Goal: Transaction & Acquisition: Purchase product/service

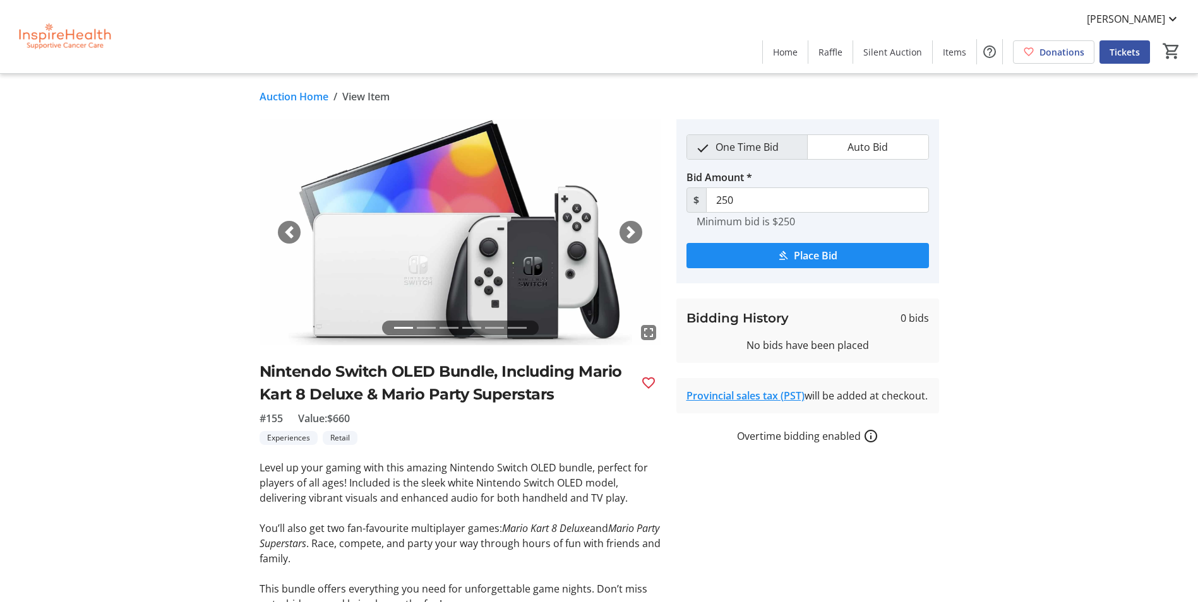
scroll to position [121, 0]
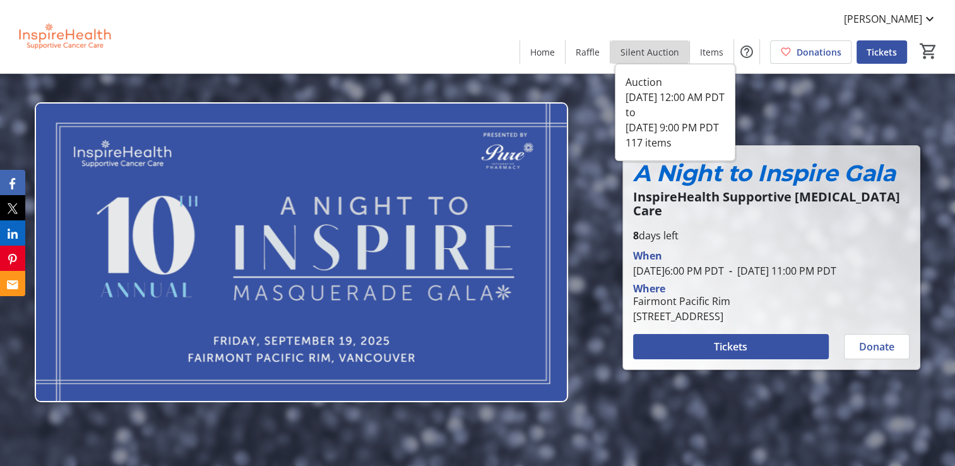
click at [654, 50] on span "Silent Auction" at bounding box center [650, 51] width 59 height 13
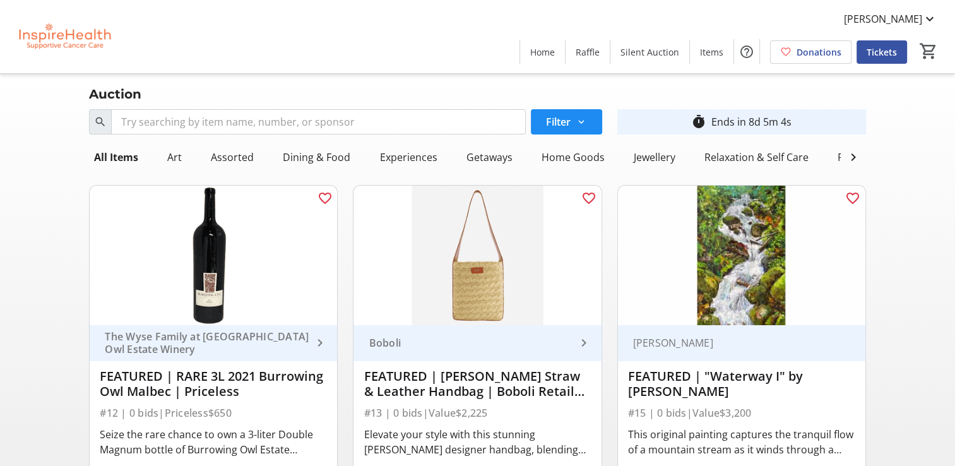
drag, startPoint x: 73, startPoint y: 57, endPoint x: 71, endPoint y: 41, distance: 16.0
click at [86, 42] on img at bounding box center [64, 36] width 112 height 63
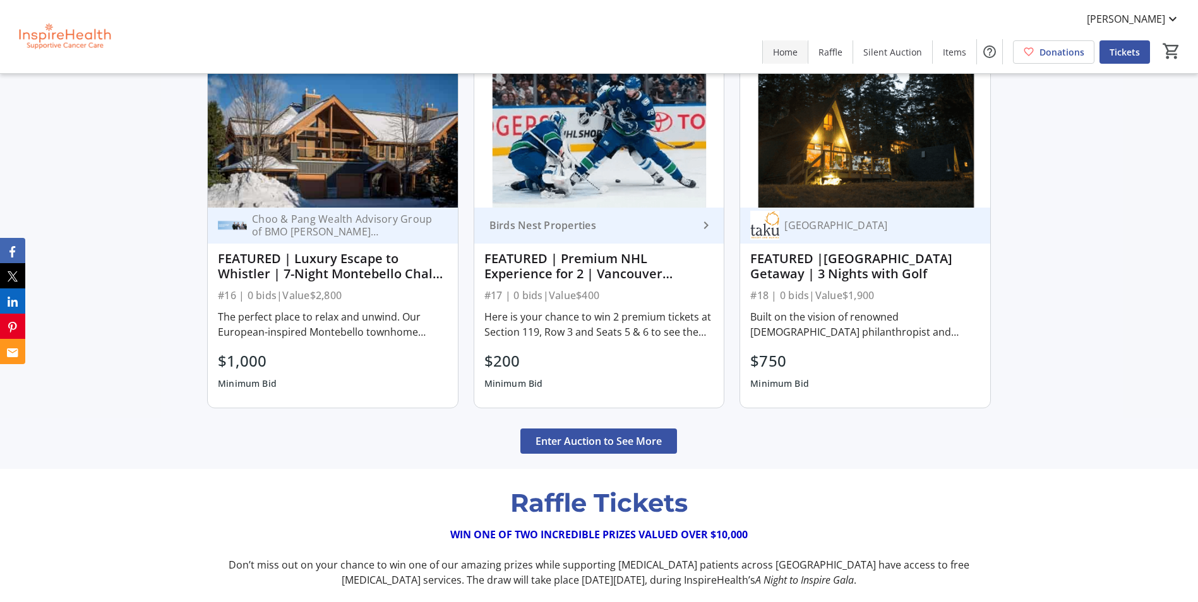
scroll to position [1073, 0]
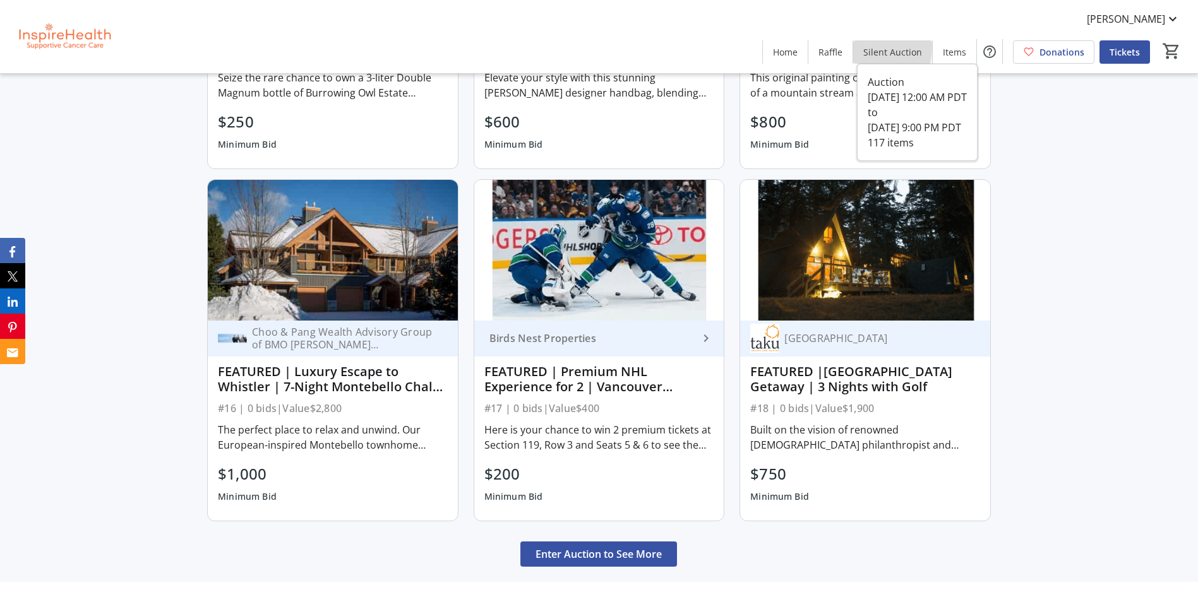
click at [869, 47] on span "Silent Auction" at bounding box center [892, 51] width 59 height 13
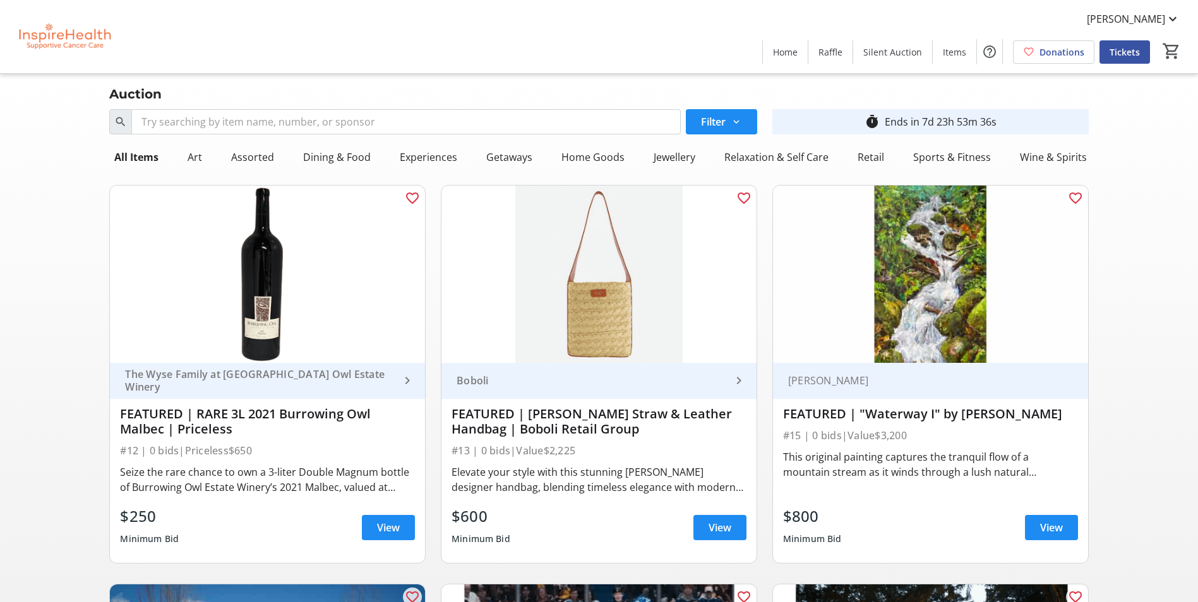
click at [28, 48] on img at bounding box center [64, 36] width 112 height 63
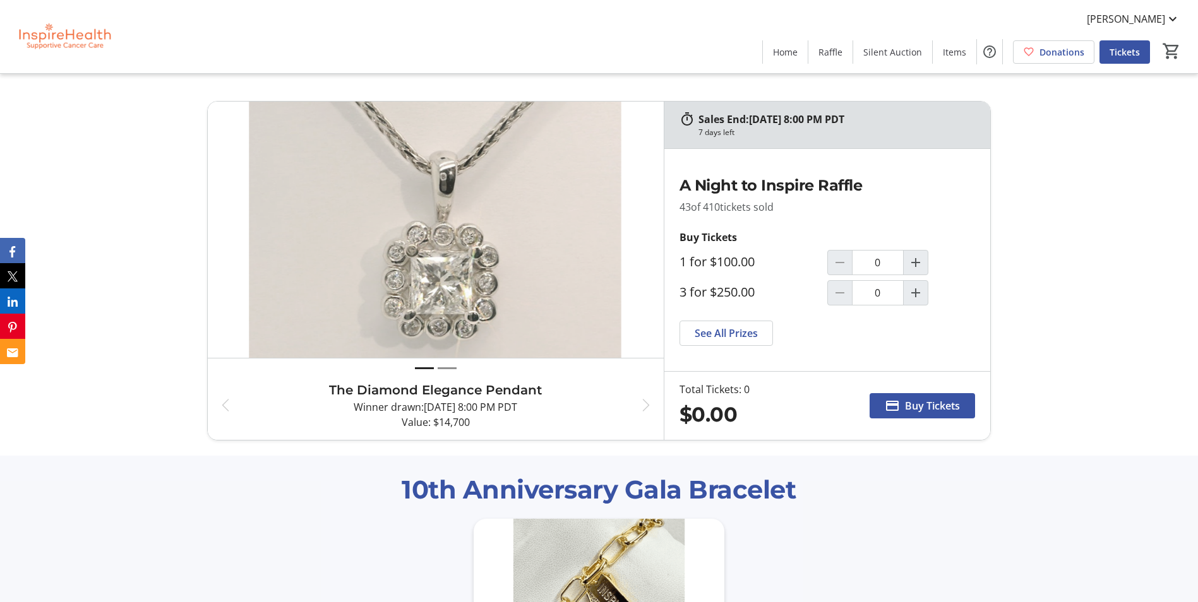
scroll to position [1768, 0]
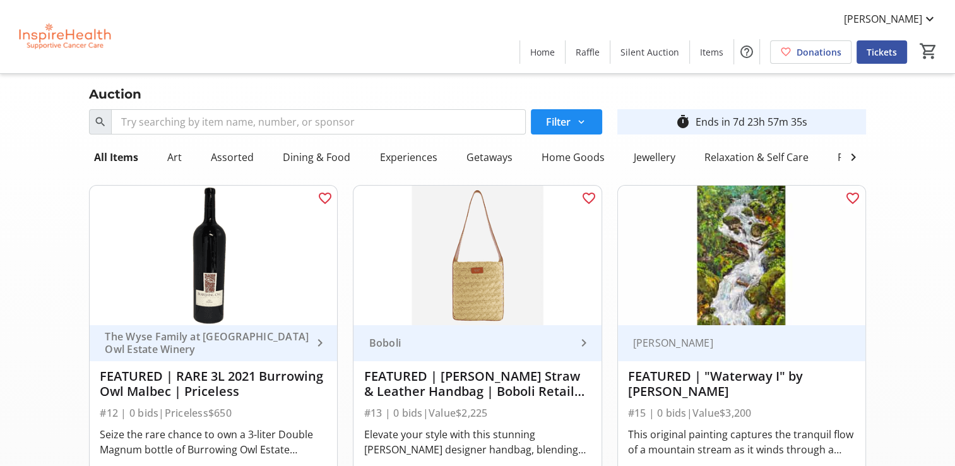
scroll to position [0, 196]
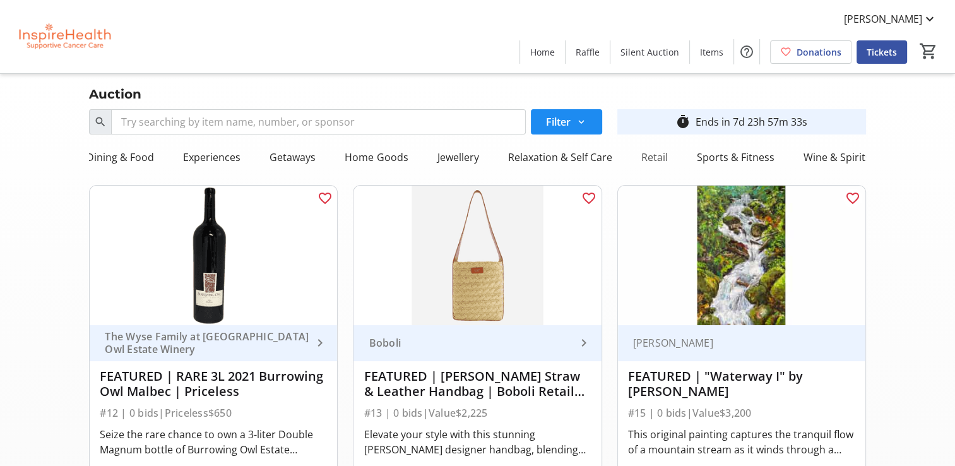
click at [642, 155] on div "Retail" at bounding box center [654, 157] width 37 height 25
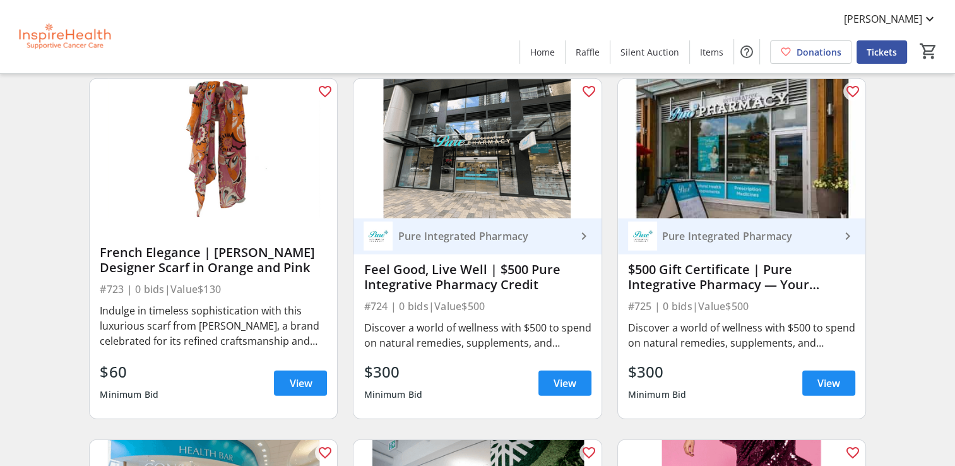
scroll to position [3346, 0]
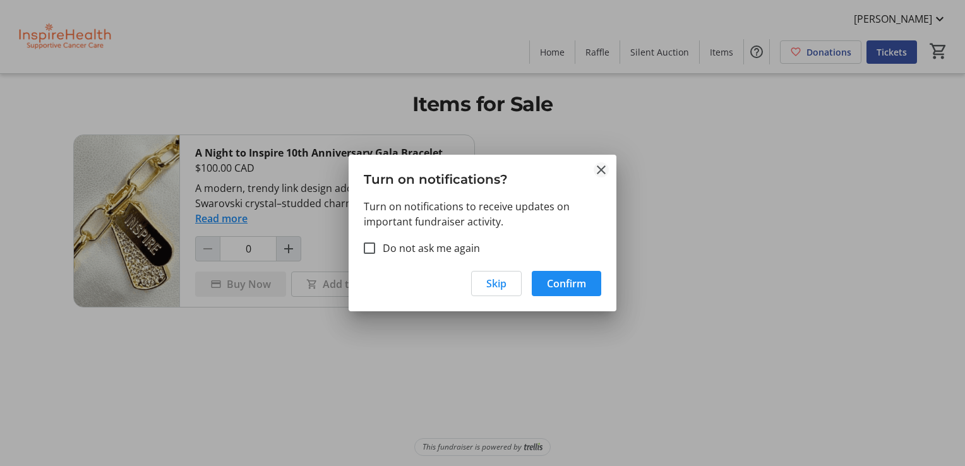
click at [598, 168] on mat-icon "Close" at bounding box center [600, 169] width 15 height 15
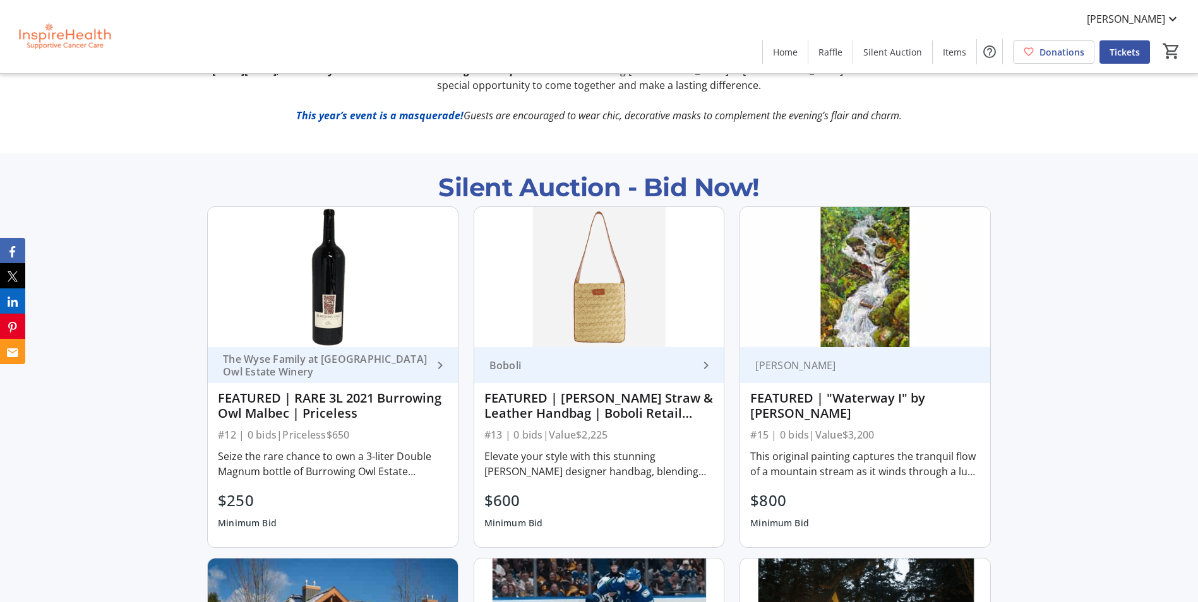
scroll to position [758, 0]
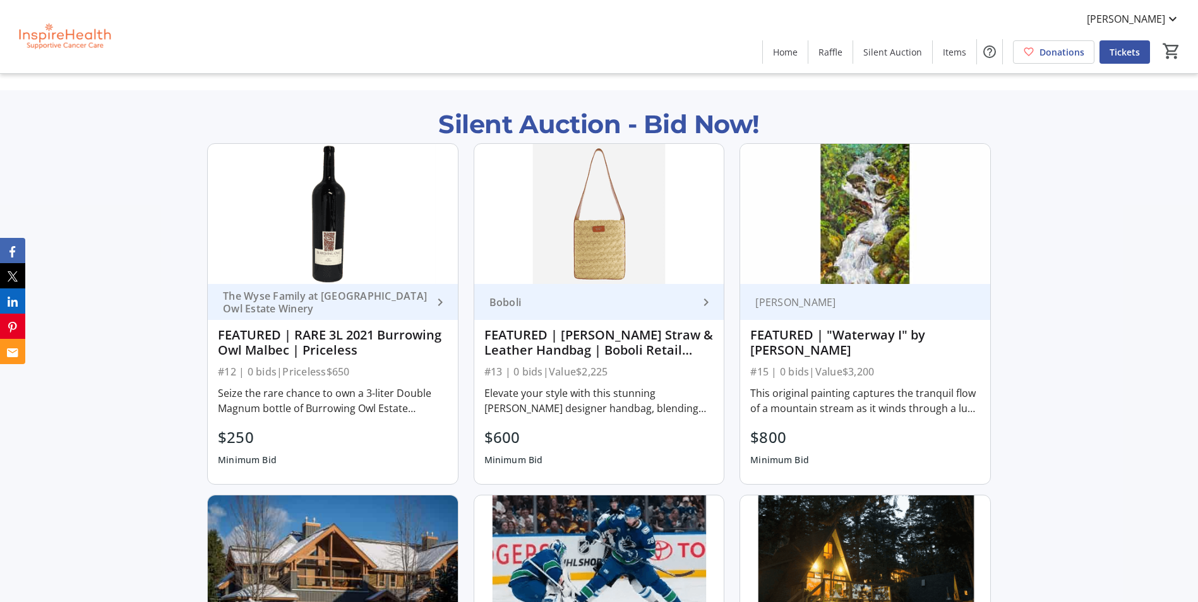
click at [333, 306] on div "The Wyse Family at [GEOGRAPHIC_DATA] Owl Estate Winery" at bounding box center [325, 302] width 215 height 25
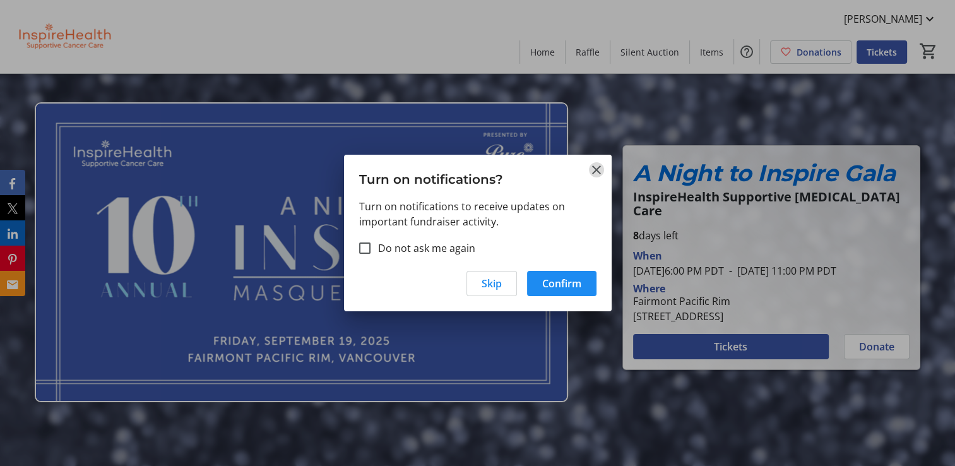
click at [601, 173] on mat-icon "Close" at bounding box center [596, 169] width 15 height 15
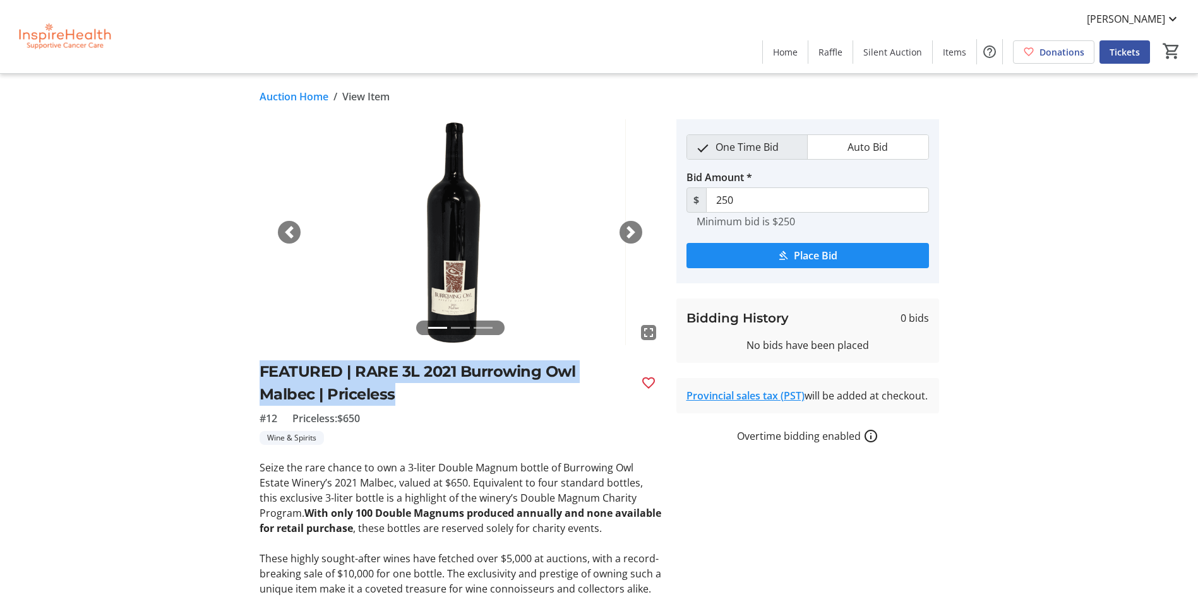
drag, startPoint x: 261, startPoint y: 369, endPoint x: 417, endPoint y: 393, distance: 157.1
click at [417, 393] on h2 "FEATURED | RARE 3L 2021 Burrowing Owl Malbec | Priceless" at bounding box center [444, 382] width 371 height 45
drag, startPoint x: 417, startPoint y: 393, endPoint x: 347, endPoint y: 386, distance: 69.7
drag, startPoint x: 347, startPoint y: 386, endPoint x: 205, endPoint y: 389, distance: 142.1
click at [205, 389] on div "fullscreen fullscreen fullscreen Previous Next FEATURED | RARE 3L 2021 Burrowin…" at bounding box center [598, 427] width 833 height 616
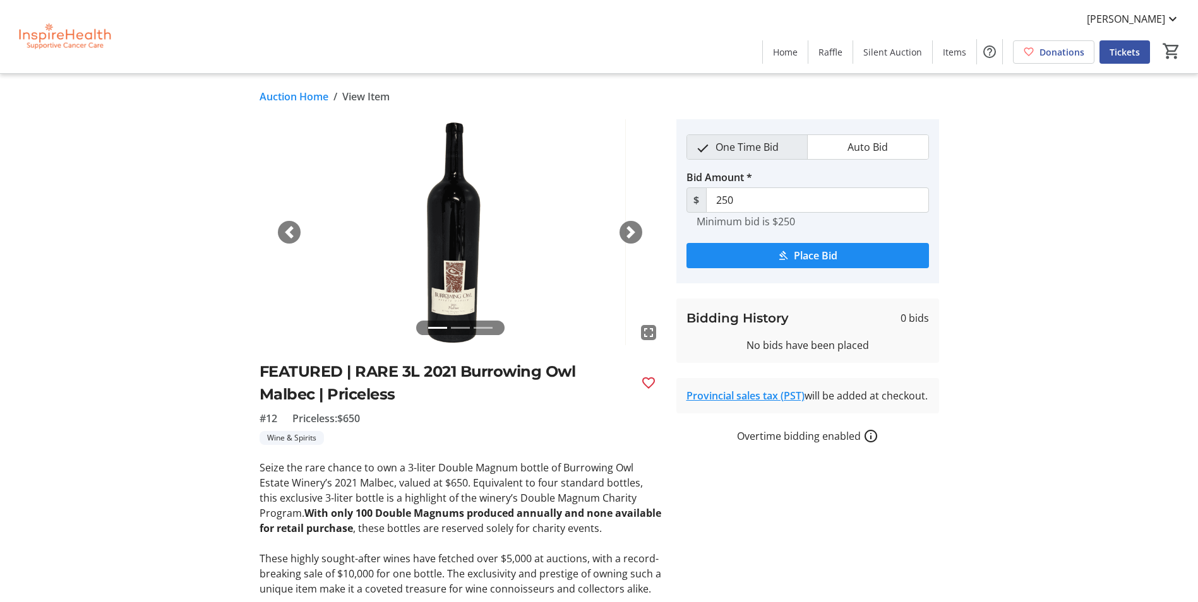
click at [400, 377] on h2 "FEATURED | RARE 3L 2021 Burrowing Owl Malbec | Priceless" at bounding box center [444, 382] width 371 height 45
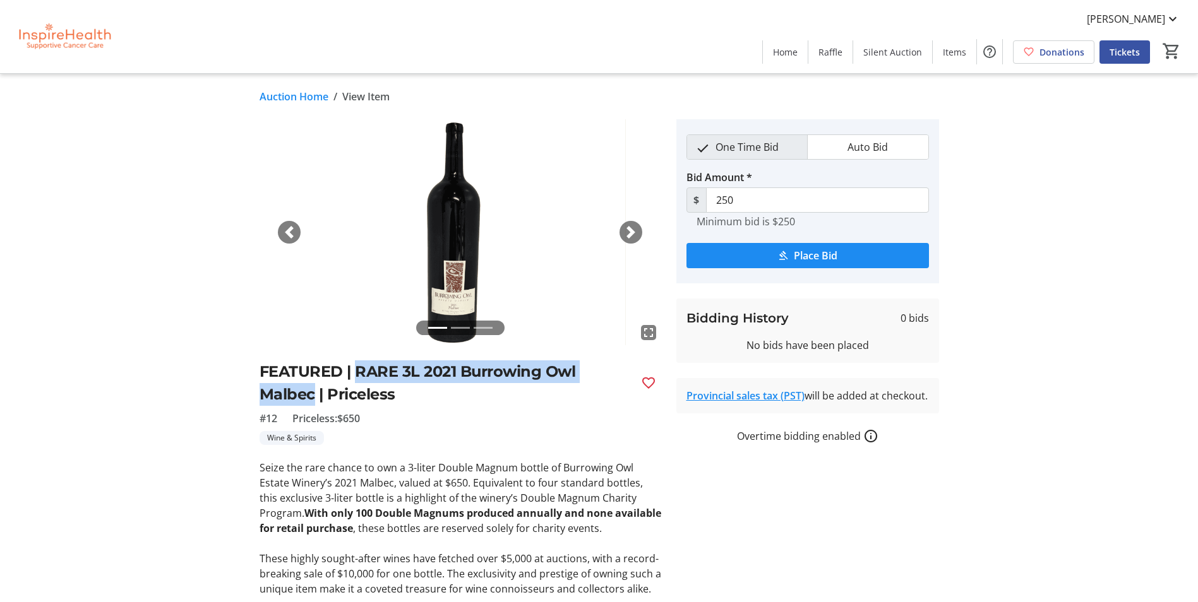
drag, startPoint x: 358, startPoint y: 371, endPoint x: 316, endPoint y: 396, distance: 48.9
click at [316, 396] on h2 "FEATURED | RARE 3L 2021 Burrowing Owl Malbec | Priceless" at bounding box center [444, 382] width 371 height 45
drag, startPoint x: 316, startPoint y: 396, endPoint x: 303, endPoint y: 396, distance: 12.6
copy h2 "RARE 3L 2021 Burrowing Owl Malbec"
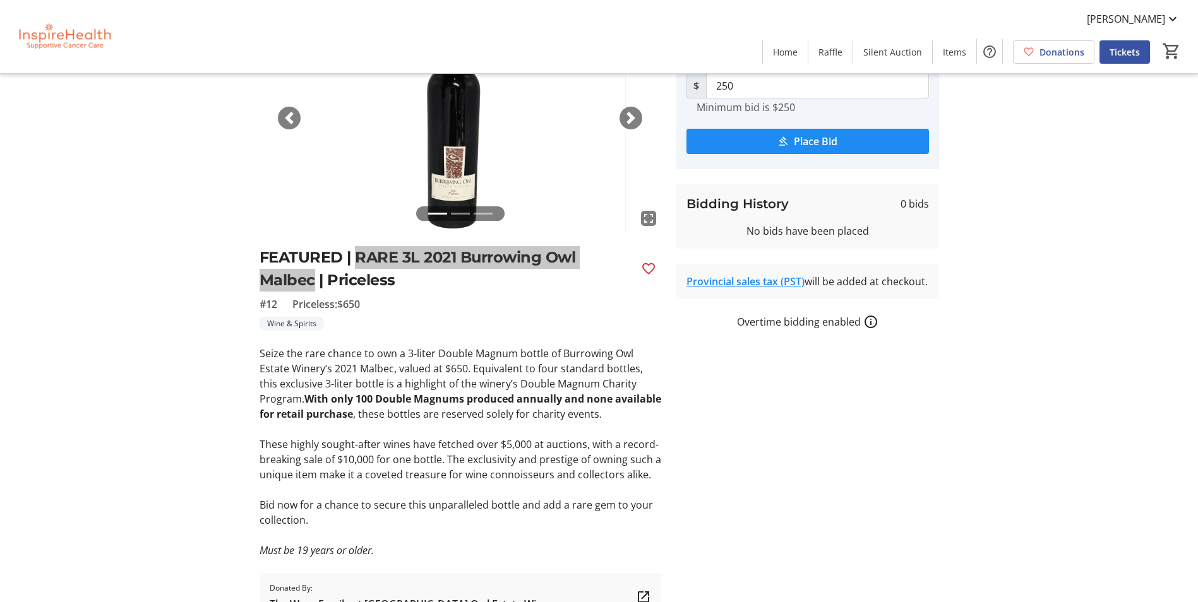
scroll to position [126, 0]
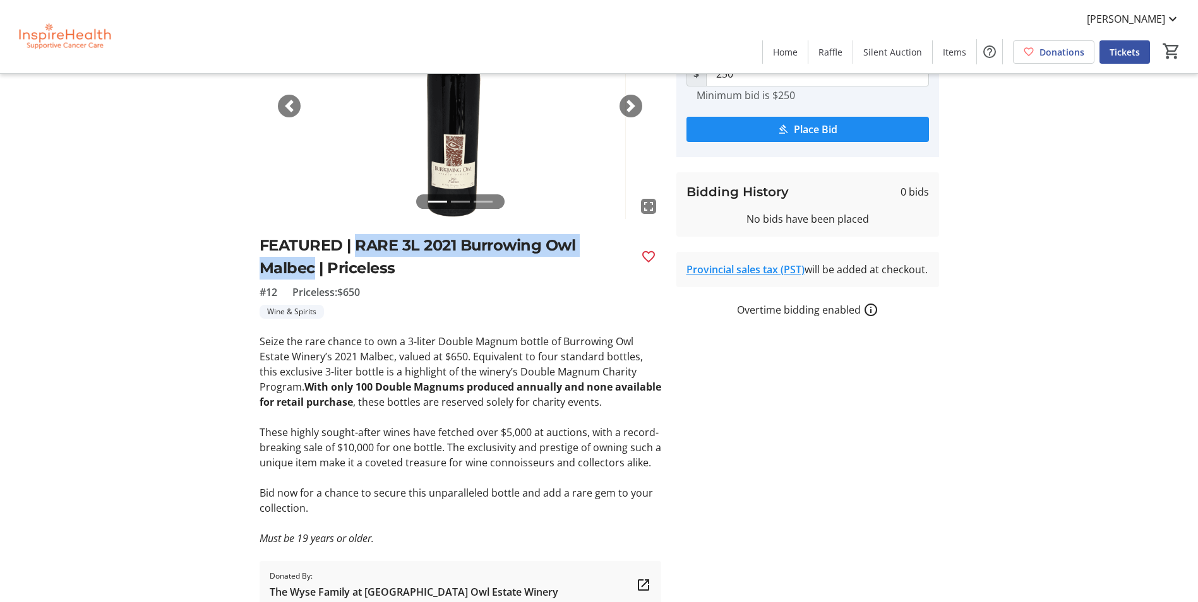
drag, startPoint x: 261, startPoint y: 338, endPoint x: 307, endPoint y: 391, distance: 70.3
click at [307, 391] on p "Seize the rare chance to own a 3-liter Double Magnum bottle of Burrowing Owl Es…" at bounding box center [459, 372] width 401 height 76
drag, startPoint x: 307, startPoint y: 391, endPoint x: 470, endPoint y: 362, distance: 165.4
copy p "Seize the rare chance to own a 3-liter Double Magnum bottle of Burrowing Owl Es…"
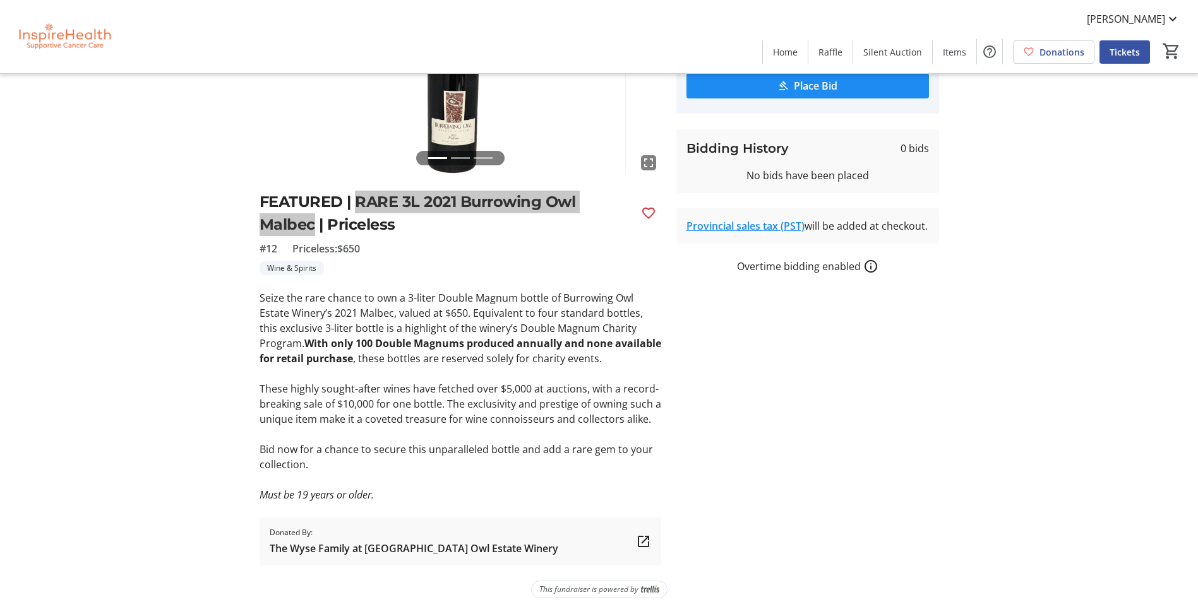
scroll to position [181, 0]
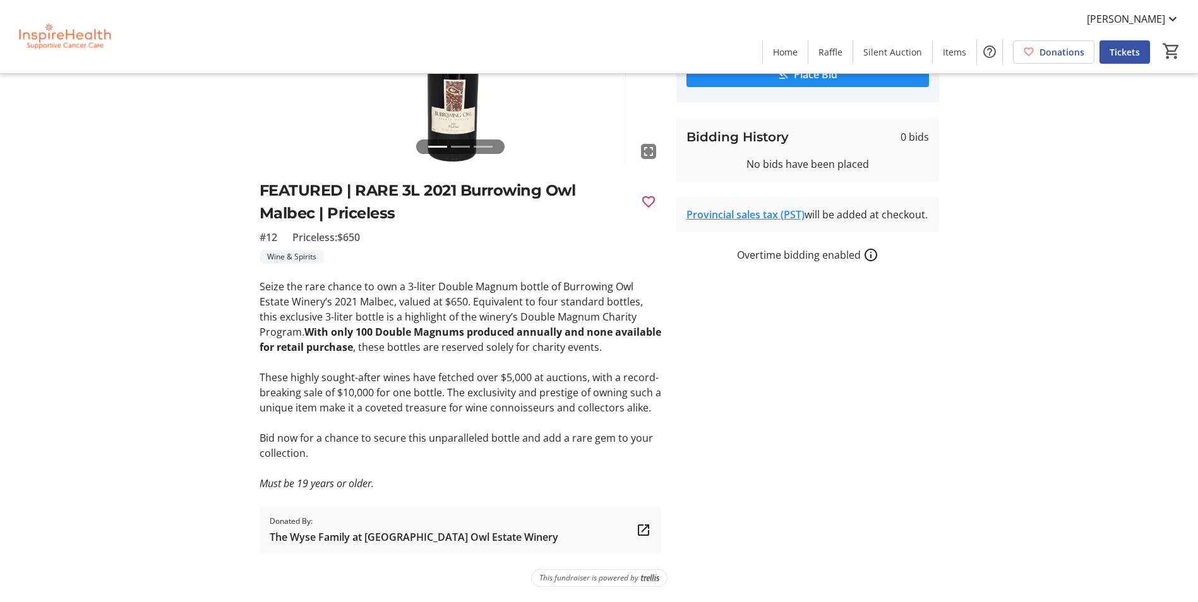
click at [218, 355] on div "fullscreen fullscreen fullscreen Previous Next FEATURED | RARE 3L 2021 Burrowin…" at bounding box center [598, 246] width 833 height 616
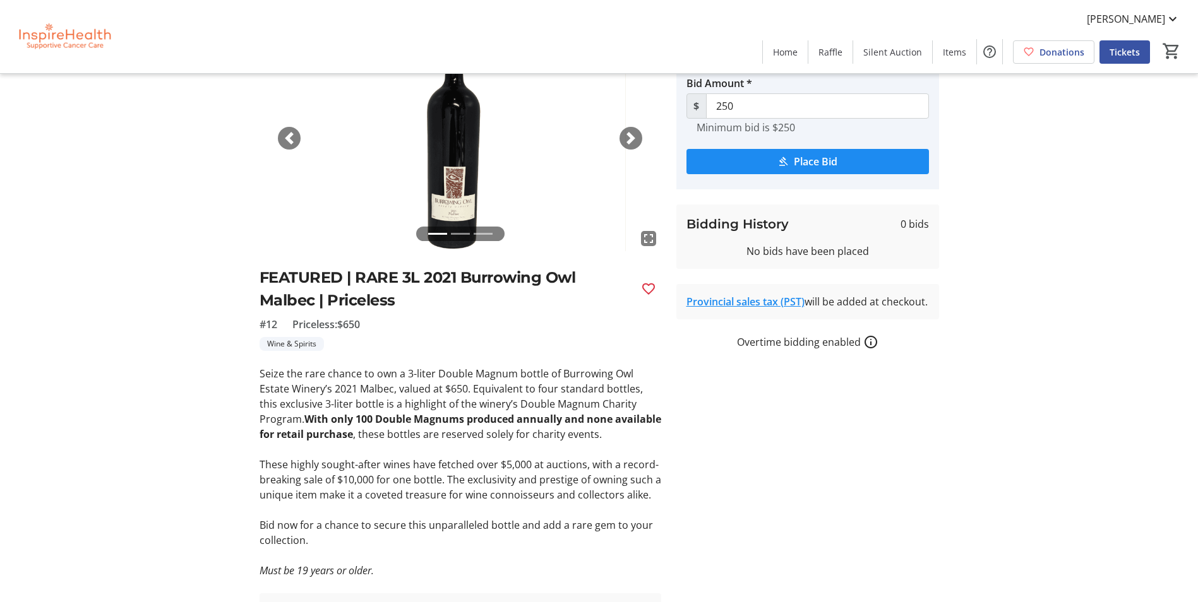
scroll to position [0, 0]
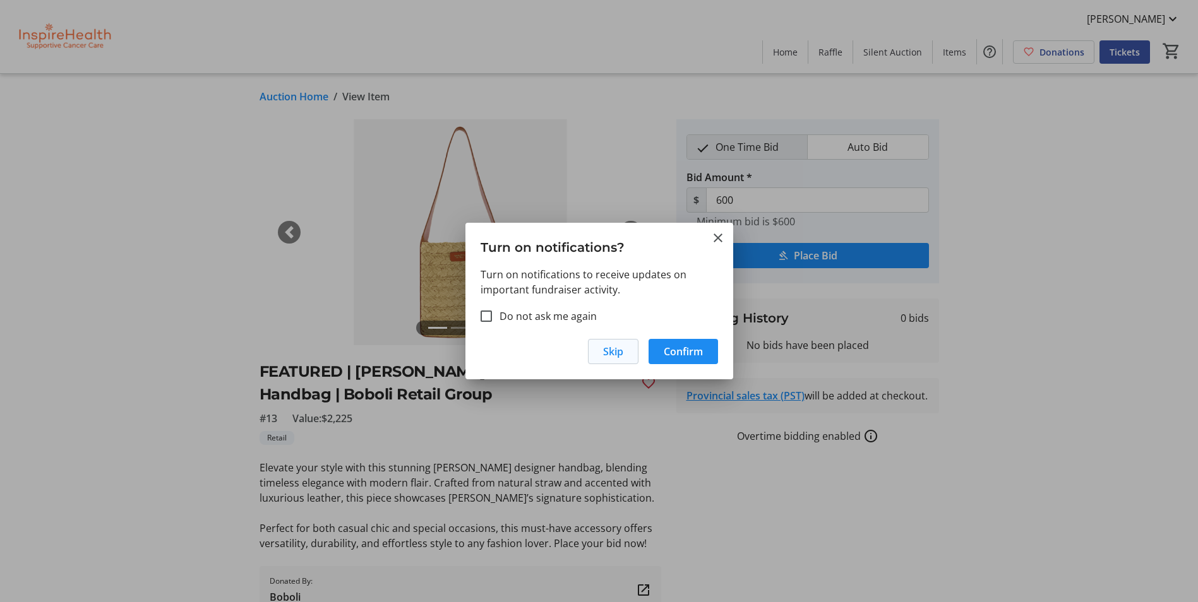
click at [611, 354] on span "Skip" at bounding box center [613, 351] width 20 height 15
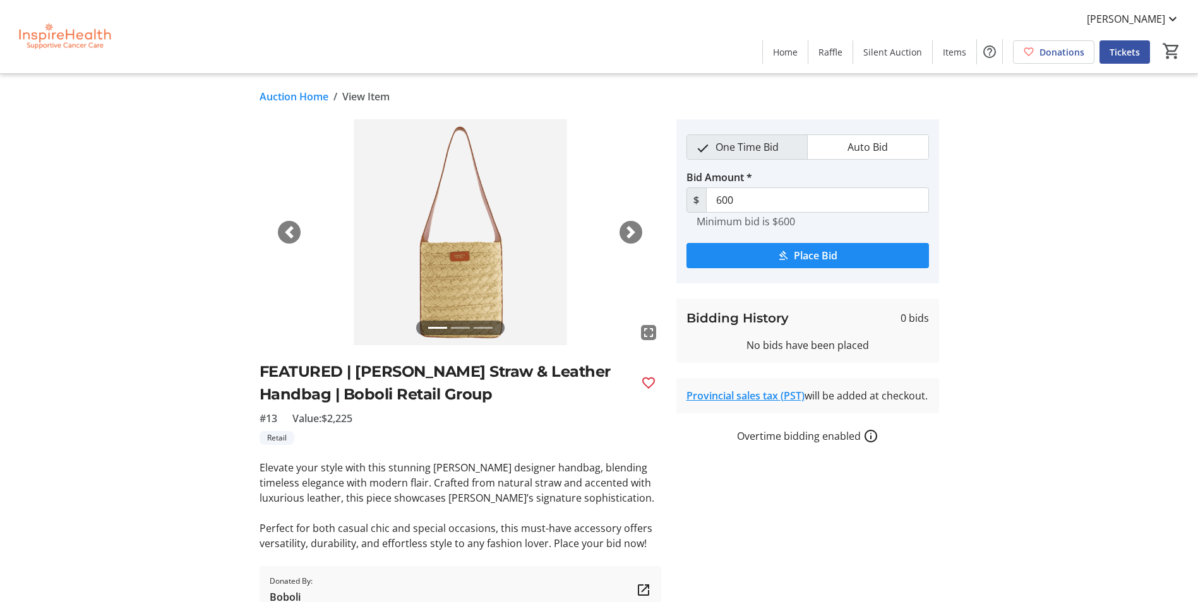
drag, startPoint x: 355, startPoint y: 369, endPoint x: 520, endPoint y: 389, distance: 165.4
click at [520, 389] on h2 "FEATURED | [PERSON_NAME] Straw & Leather Handbag | Boboli Retail Group" at bounding box center [444, 382] width 371 height 45
drag, startPoint x: 520, startPoint y: 389, endPoint x: 432, endPoint y: 383, distance: 87.4
copy h2 "[PERSON_NAME] Straw & Leather Handbag | Boboli Retail Group"
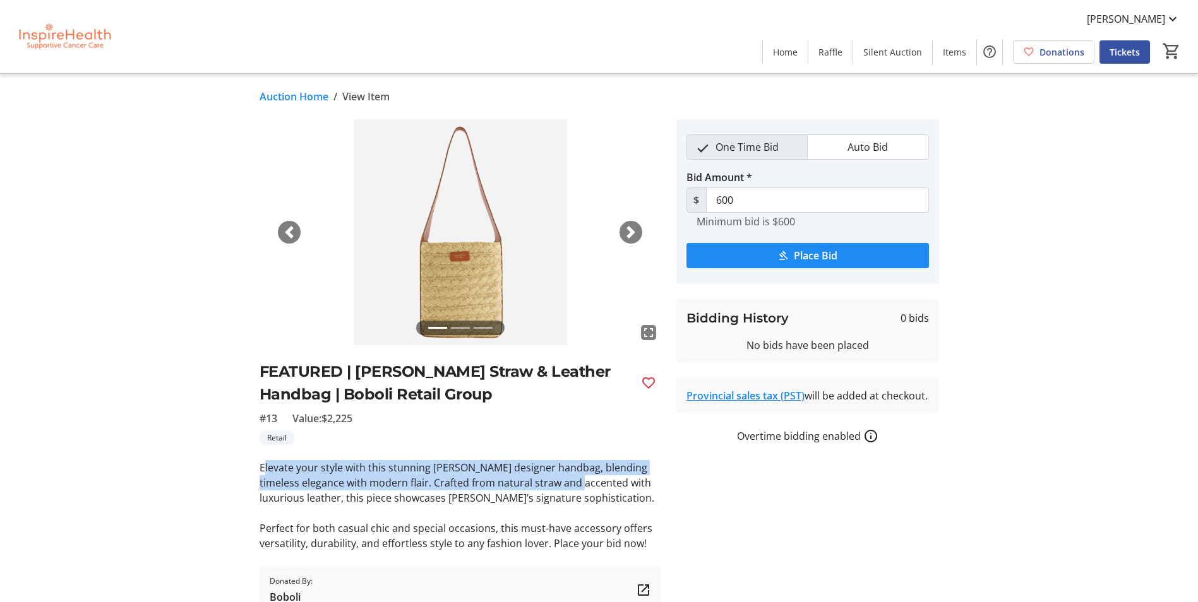
drag, startPoint x: 262, startPoint y: 468, endPoint x: 554, endPoint y: 478, distance: 291.8
click at [554, 478] on p "Elevate your style with this stunning [PERSON_NAME] designer handbag, blending …" at bounding box center [459, 482] width 401 height 45
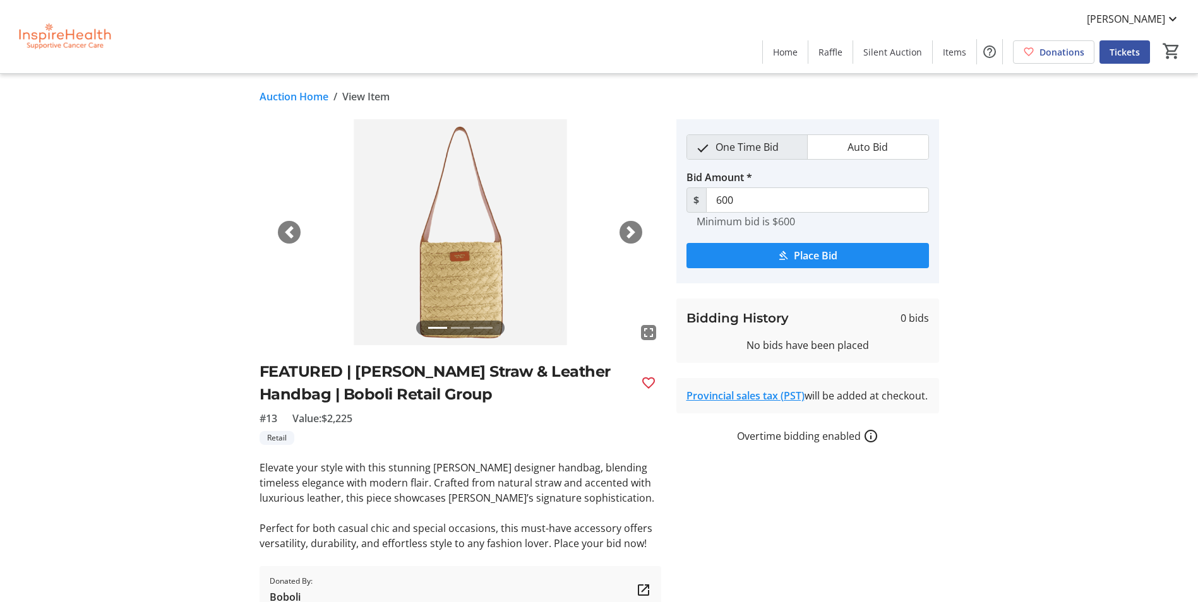
drag, startPoint x: 554, startPoint y: 478, endPoint x: 464, endPoint y: 498, distance: 91.9
click at [464, 498] on p "Elevate your style with this stunning [PERSON_NAME] designer handbag, blending …" at bounding box center [459, 482] width 401 height 45
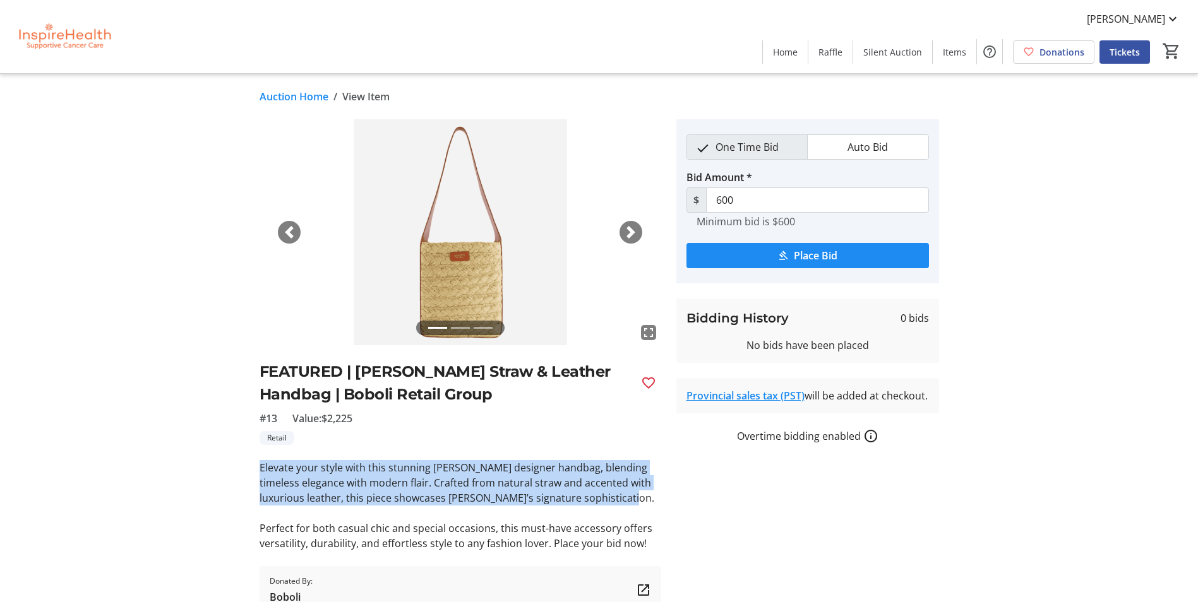
drag, startPoint x: 592, startPoint y: 497, endPoint x: 258, endPoint y: 470, distance: 335.0
click at [258, 470] on tr-auction-item-ui "fullscreen fullscreen fullscreen Previous Next FEATURED | [PERSON_NAME] Straw &…" at bounding box center [460, 366] width 417 height 495
drag, startPoint x: 258, startPoint y: 470, endPoint x: 358, endPoint y: 478, distance: 100.0
copy p "Elevate your style with this stunning [PERSON_NAME] designer handbag, blending …"
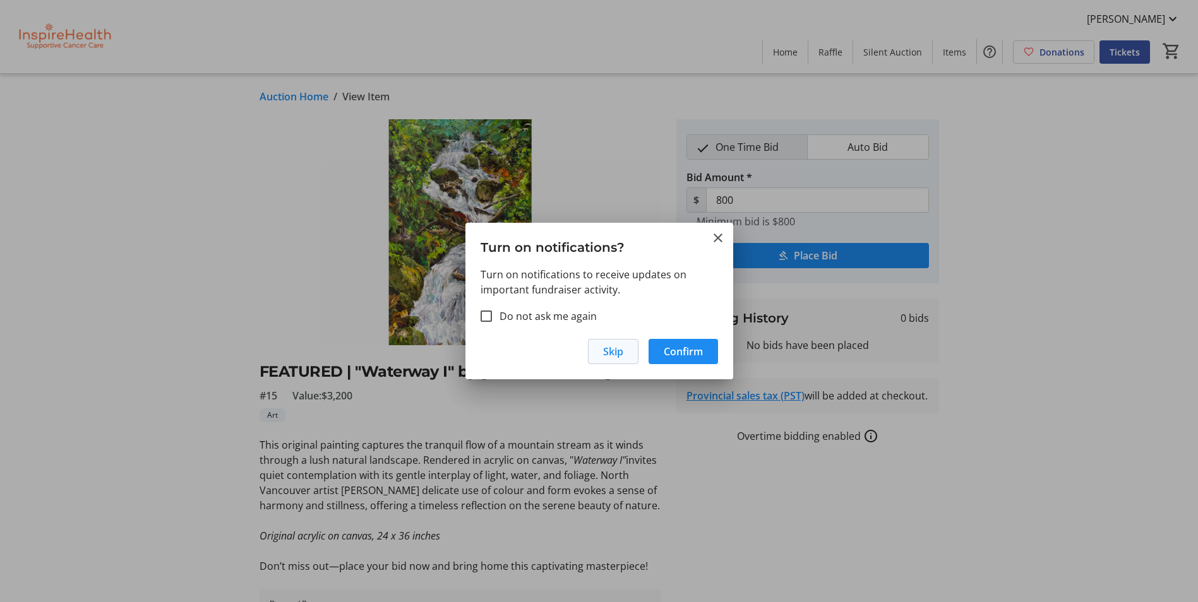
click at [611, 353] on span "Skip" at bounding box center [613, 351] width 20 height 15
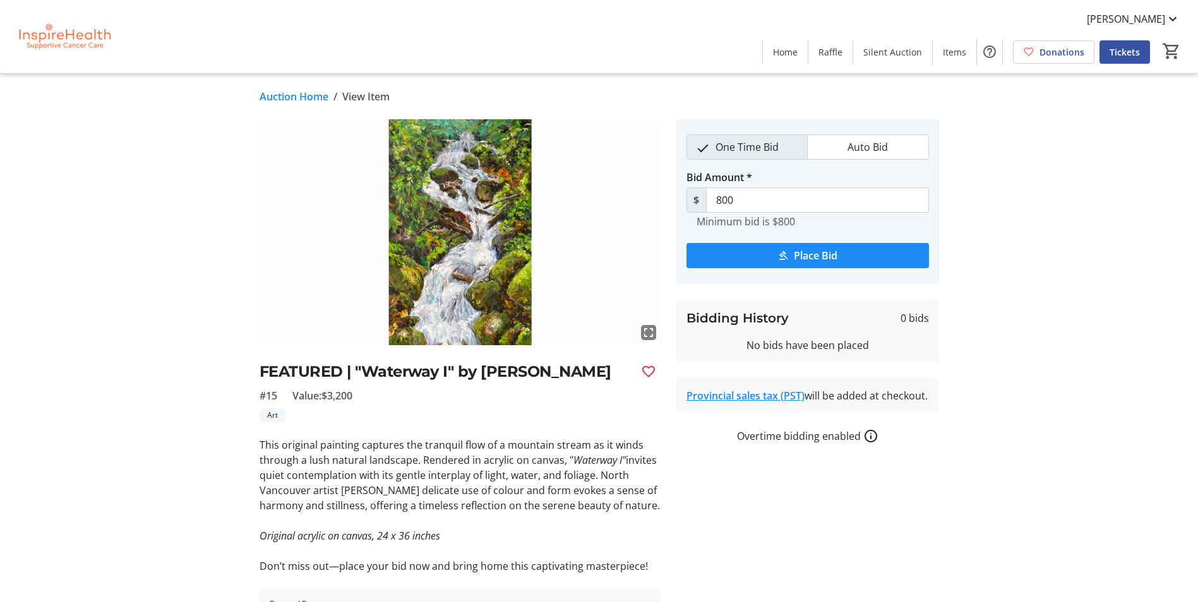
click at [399, 374] on h2 "FEATURED | "Waterway I" by [PERSON_NAME]" at bounding box center [444, 371] width 371 height 23
drag, startPoint x: 353, startPoint y: 369, endPoint x: 619, endPoint y: 374, distance: 265.8
click at [619, 374] on h2 "FEATURED | "Waterway I" by [PERSON_NAME]" at bounding box center [444, 371] width 371 height 23
drag, startPoint x: 619, startPoint y: 374, endPoint x: 593, endPoint y: 369, distance: 25.6
copy h2 ""Waterway I" by [PERSON_NAME]"
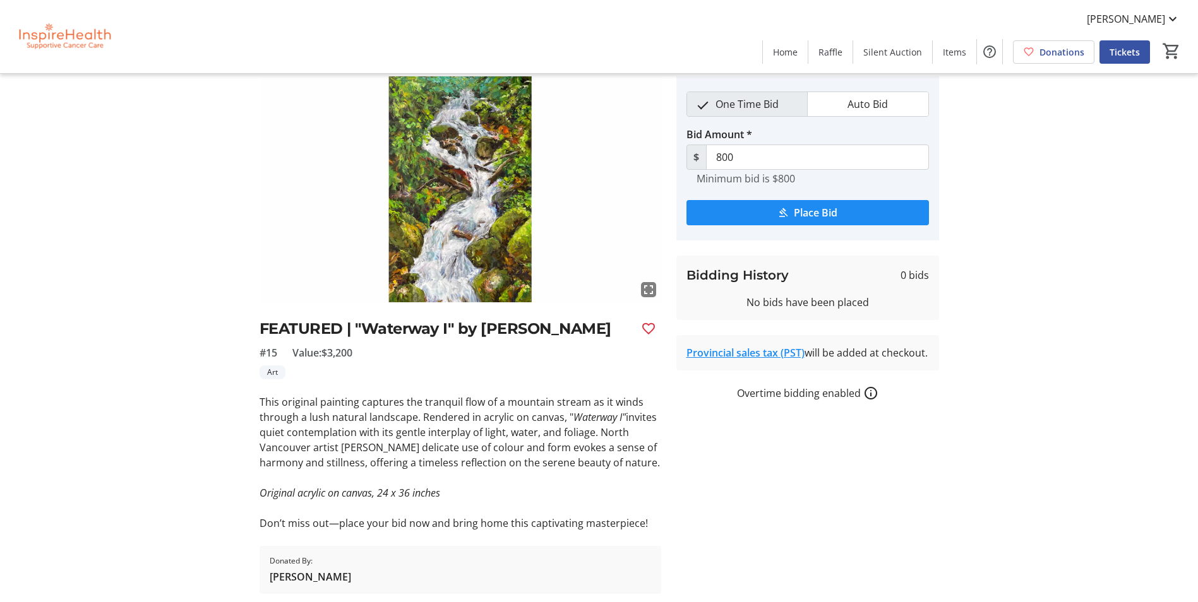
scroll to position [63, 0]
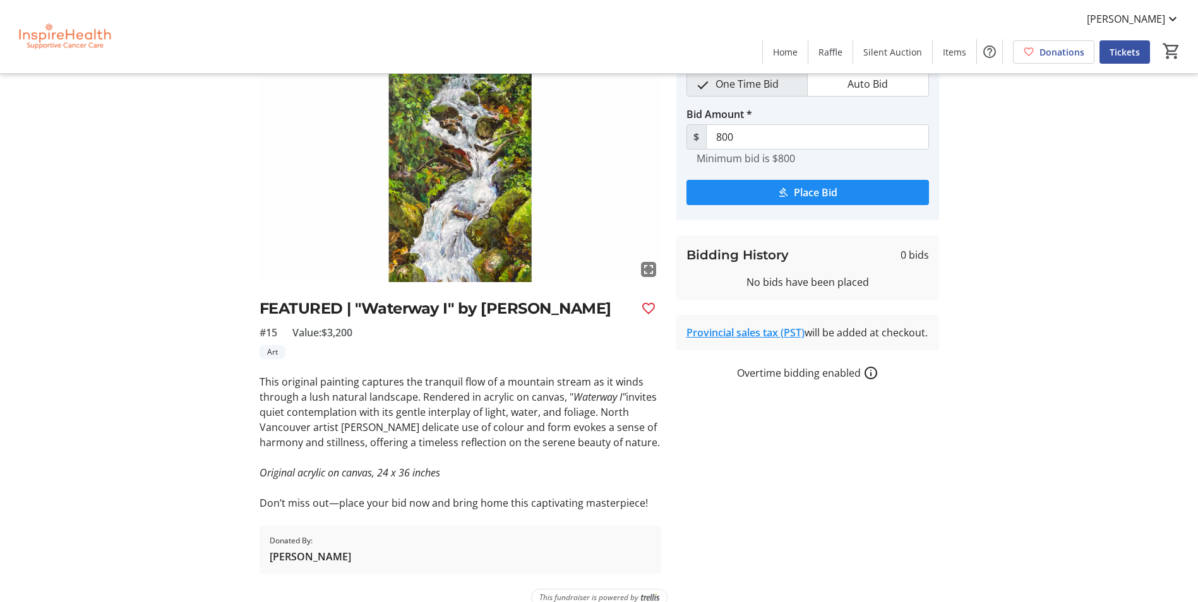
drag, startPoint x: 261, startPoint y: 383, endPoint x: 326, endPoint y: 454, distance: 96.9
click at [326, 450] on p "This original painting captures the tranquil flow of a mountain stream as it wi…" at bounding box center [459, 412] width 401 height 76
drag, startPoint x: 326, startPoint y: 454, endPoint x: 296, endPoint y: 420, distance: 45.1
copy p "This original painting captures the tranquil flow of a mountain stream as it wi…"
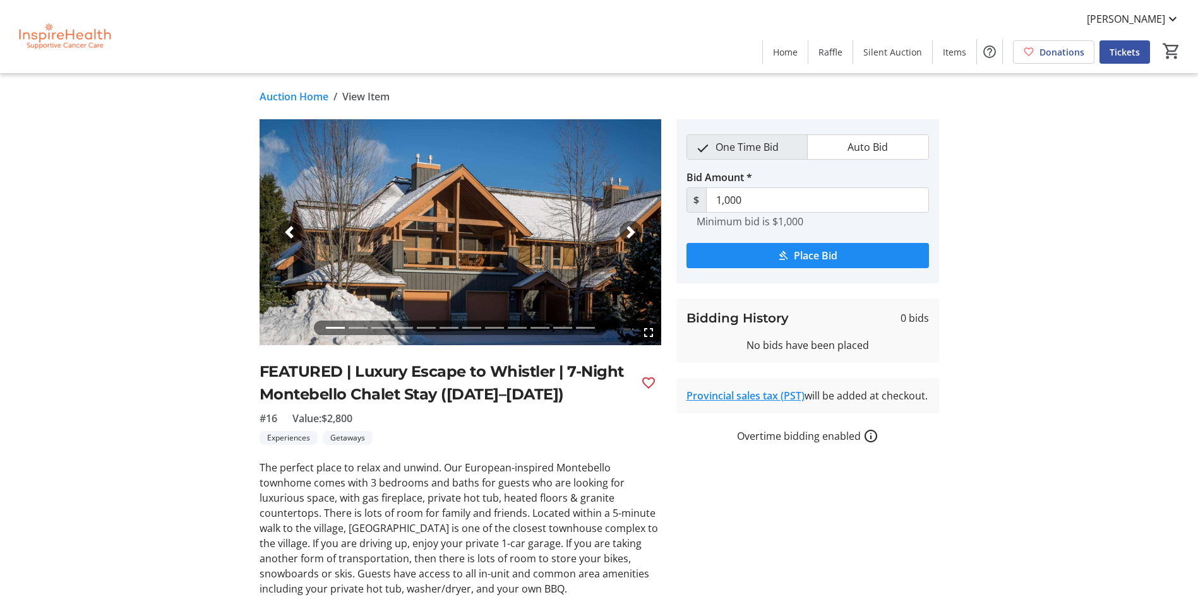
drag, startPoint x: 357, startPoint y: 368, endPoint x: 581, endPoint y: 391, distance: 225.9
click at [581, 391] on h2 "FEATURED | Luxury Escape to Whistler | 7-Night Montebello Chalet Stay ([DATE]–[…" at bounding box center [444, 382] width 371 height 45
drag, startPoint x: 581, startPoint y: 391, endPoint x: 480, endPoint y: 389, distance: 101.7
copy h2 "Luxury Escape to Whistler | 7-Night Montebello Chalet Stay ([DATE]–[DATE])"
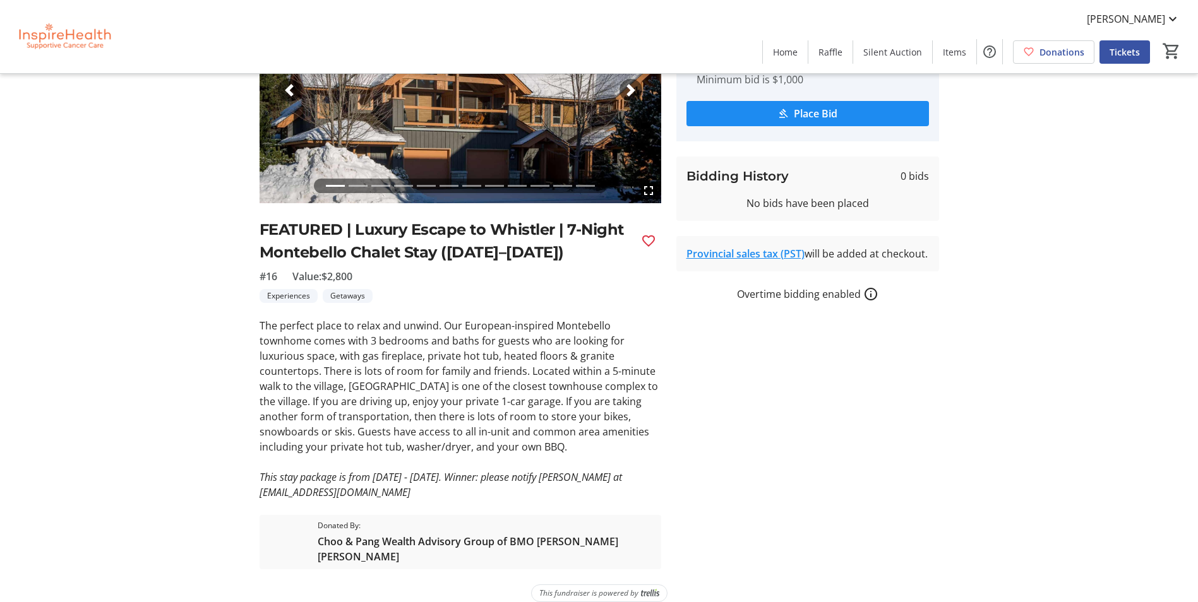
scroll to position [151, 0]
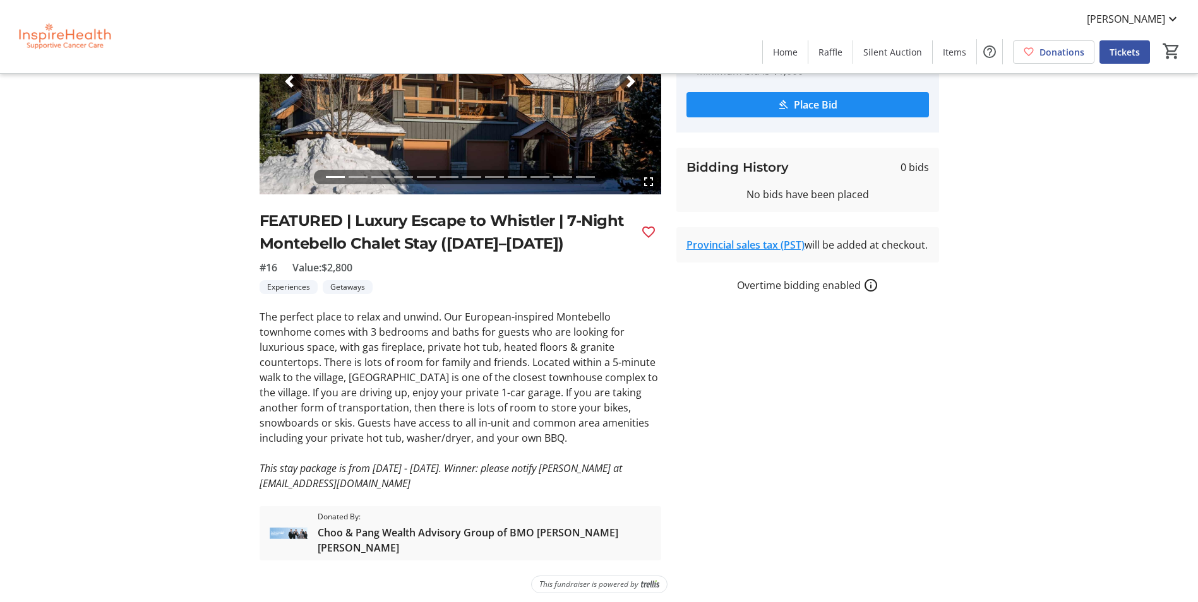
click at [298, 346] on p "The perfect place to relax and unwind. Our European-inspired Montebello townhom…" at bounding box center [459, 377] width 401 height 136
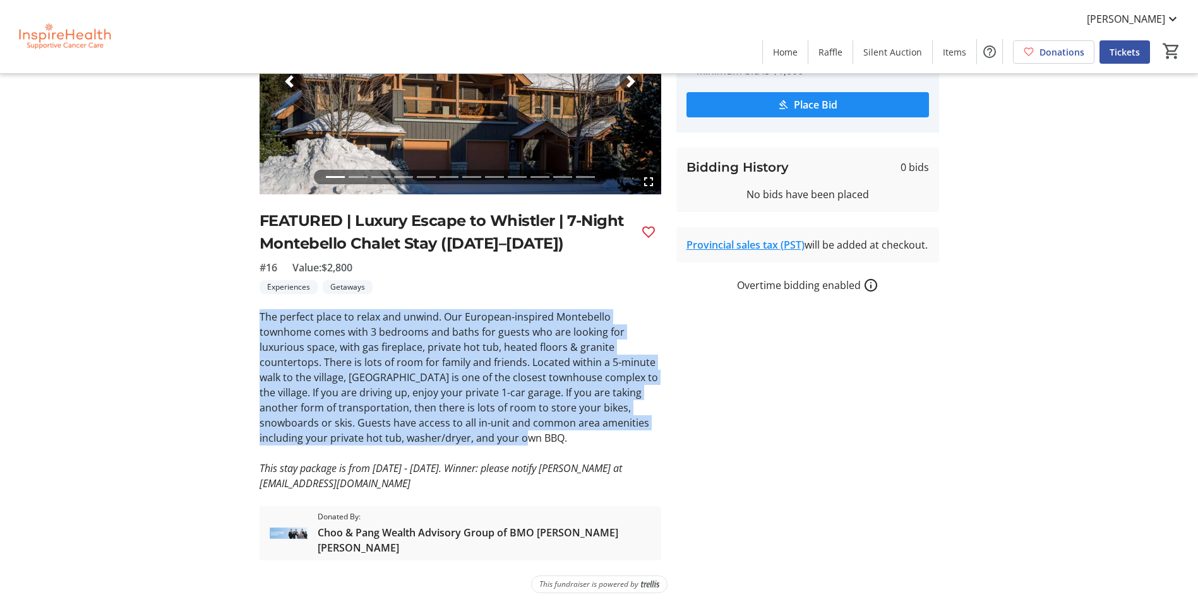
drag, startPoint x: 427, startPoint y: 441, endPoint x: 251, endPoint y: 318, distance: 214.5
click at [252, 318] on tr-auction-item-ui "fullscreen fullscreen fullscreen fullscreen fullscreen fullscreen fullscreen fu…" at bounding box center [460, 264] width 417 height 592
copy p "The perfect place to relax and unwind. Our European-inspired Montebello townhom…"
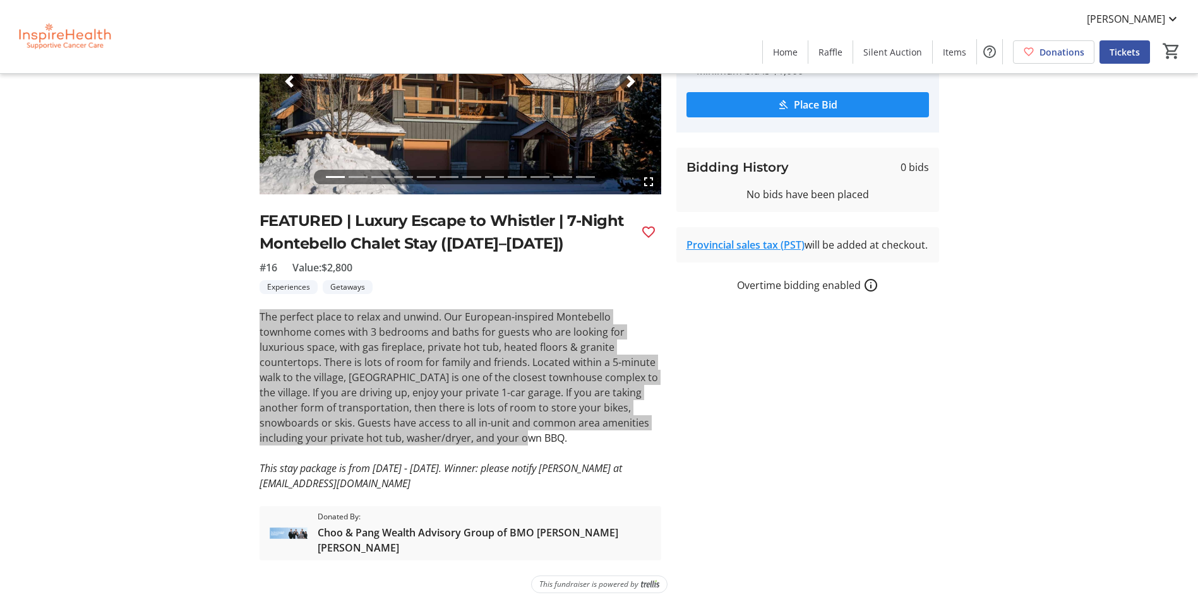
scroll to position [88, 0]
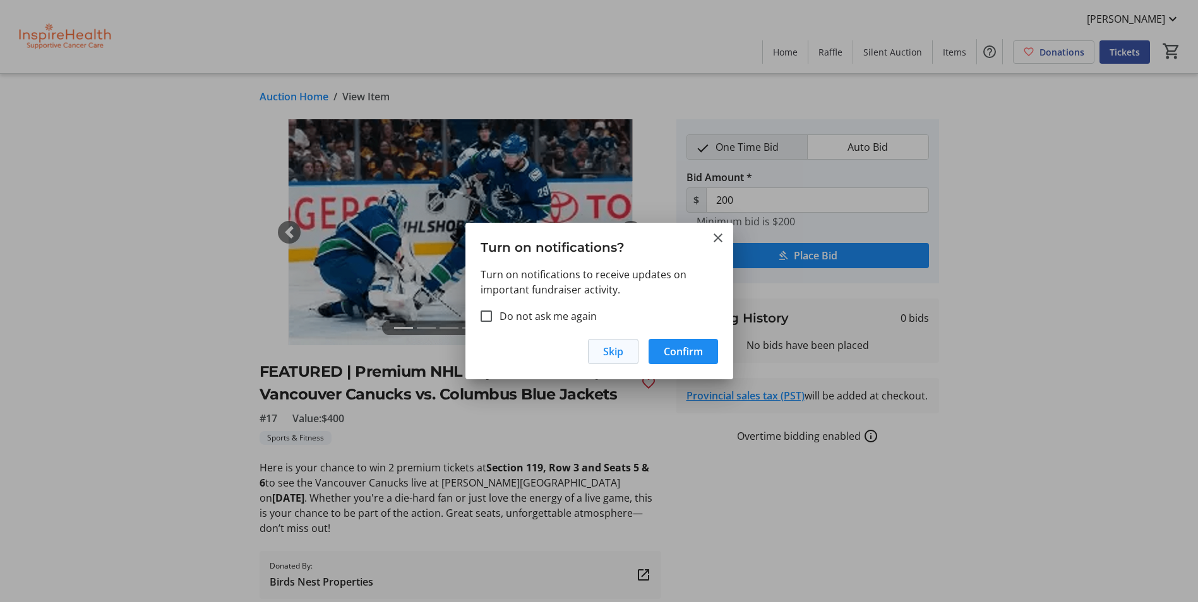
click at [617, 357] on span "Skip" at bounding box center [613, 351] width 20 height 15
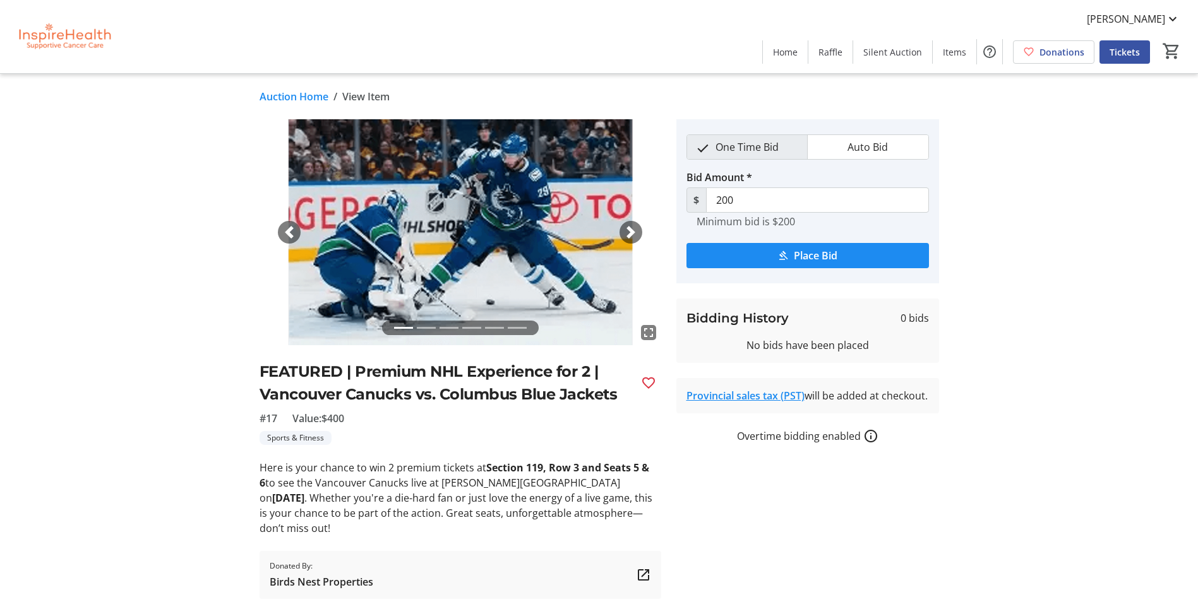
click at [494, 395] on h2 "FEATURED | Premium NHL Experience for 2 | Vancouver Canucks vs. Columbus Blue J…" at bounding box center [444, 382] width 371 height 45
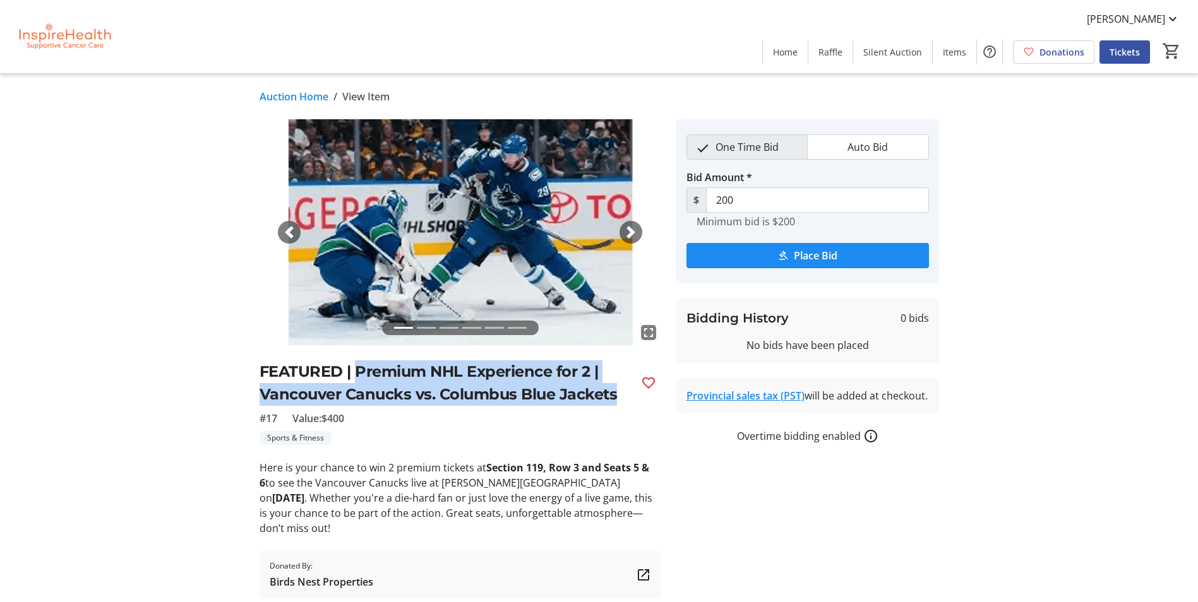
drag, startPoint x: 353, startPoint y: 365, endPoint x: 634, endPoint y: 394, distance: 282.4
click at [634, 394] on div "FEATURED | Premium NHL Experience for 2 | Vancouver Canucks vs. Columbus Blue J…" at bounding box center [459, 382] width 401 height 45
drag, startPoint x: 634, startPoint y: 394, endPoint x: 525, endPoint y: 393, distance: 108.6
copy h2 "Premium NHL Experience for 2 | Vancouver Canucks vs. Columbus Blue Jackets"
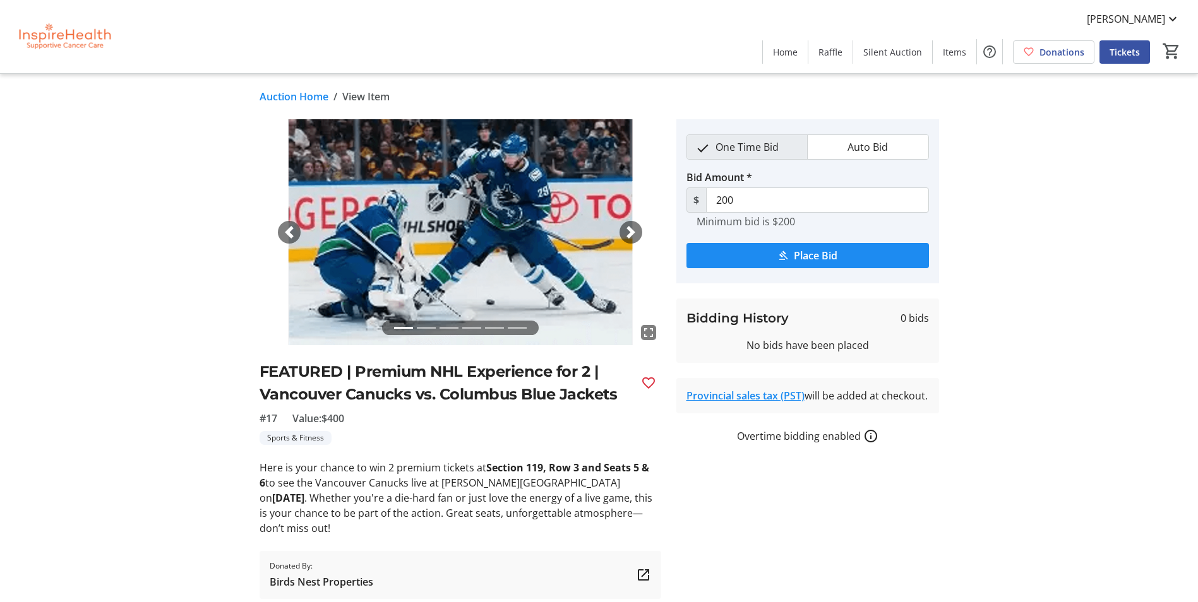
click at [491, 504] on p "Here is your chance to win 2 premium tickets at Section 119, Row 3 and Seats 5 …" at bounding box center [459, 498] width 401 height 76
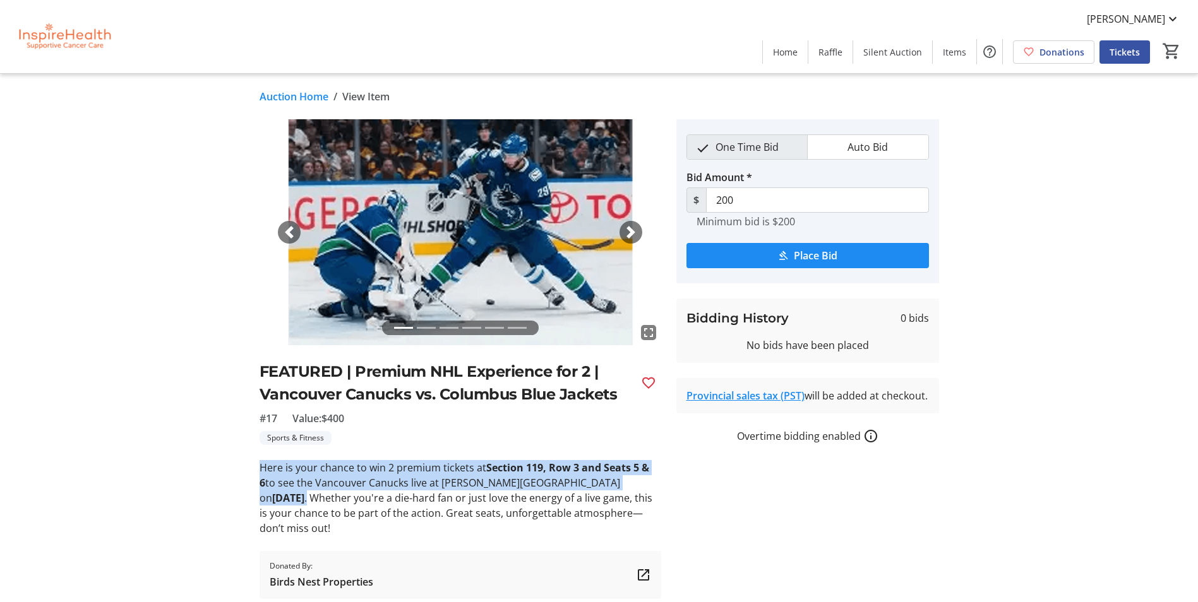
drag, startPoint x: 605, startPoint y: 485, endPoint x: 226, endPoint y: 474, distance: 379.5
click at [226, 474] on div "fullscreen fullscreen fullscreen fullscreen fullscreen fullscreen Previous Next…" at bounding box center [598, 359] width 833 height 480
copy p "Here is your chance to win 2 premium tickets at Section 119, Row 3 and Seats 5 …"
click at [594, 462] on strong "Section 119, Row 3 and Seats 5 & 6" at bounding box center [453, 475] width 389 height 29
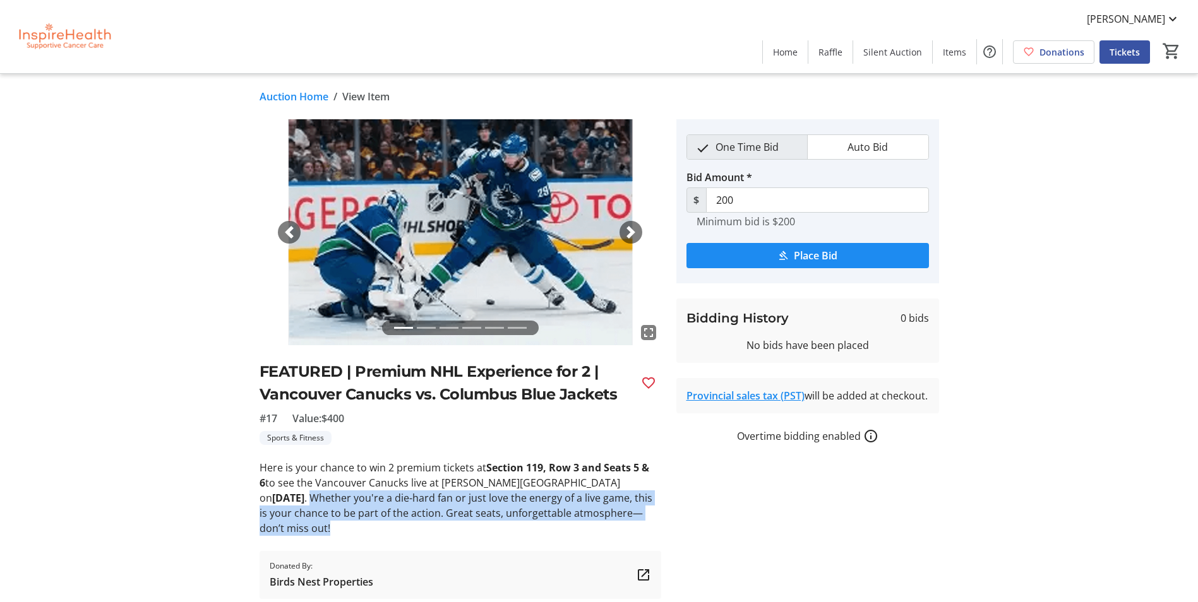
drag, startPoint x: 610, startPoint y: 480, endPoint x: 630, endPoint y: 510, distance: 35.9
click at [630, 510] on p "Here is your chance to win 2 premium tickets at Section 119, Row 3 and Seats 5 …" at bounding box center [459, 498] width 401 height 76
copy p "Whether you're a die-hard fan or just love the energy of a live game, this is y…"
drag, startPoint x: 406, startPoint y: 232, endPoint x: 641, endPoint y: 234, distance: 234.8
click at [641, 234] on div "Next" at bounding box center [630, 232] width 23 height 23
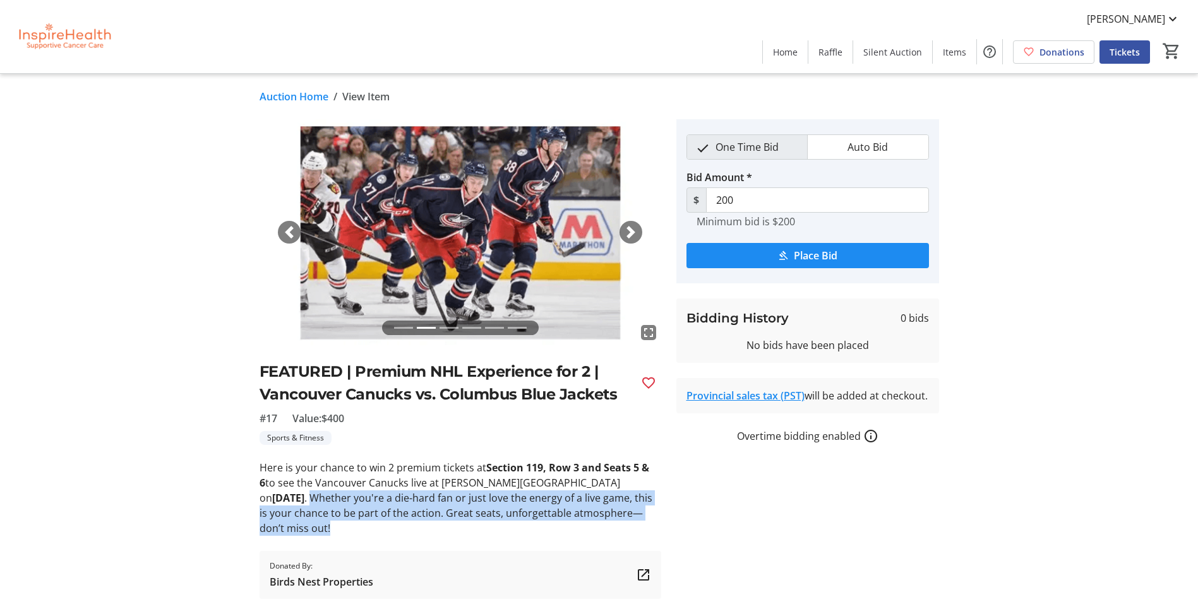
click at [638, 234] on div "Next" at bounding box center [630, 232] width 23 height 23
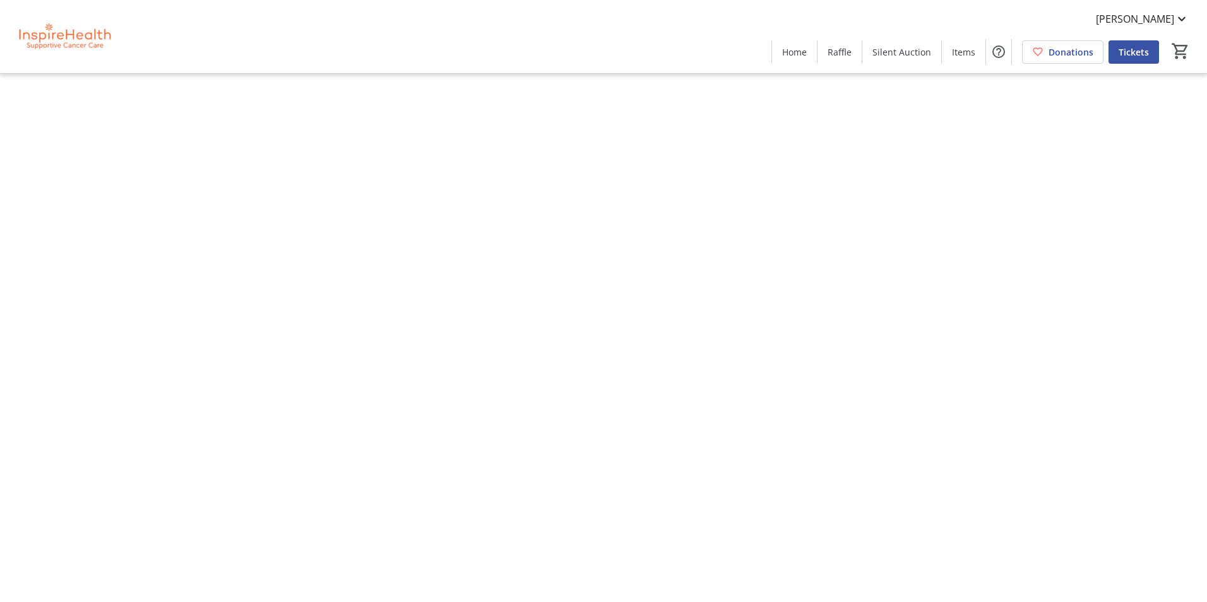
type input "1,000"
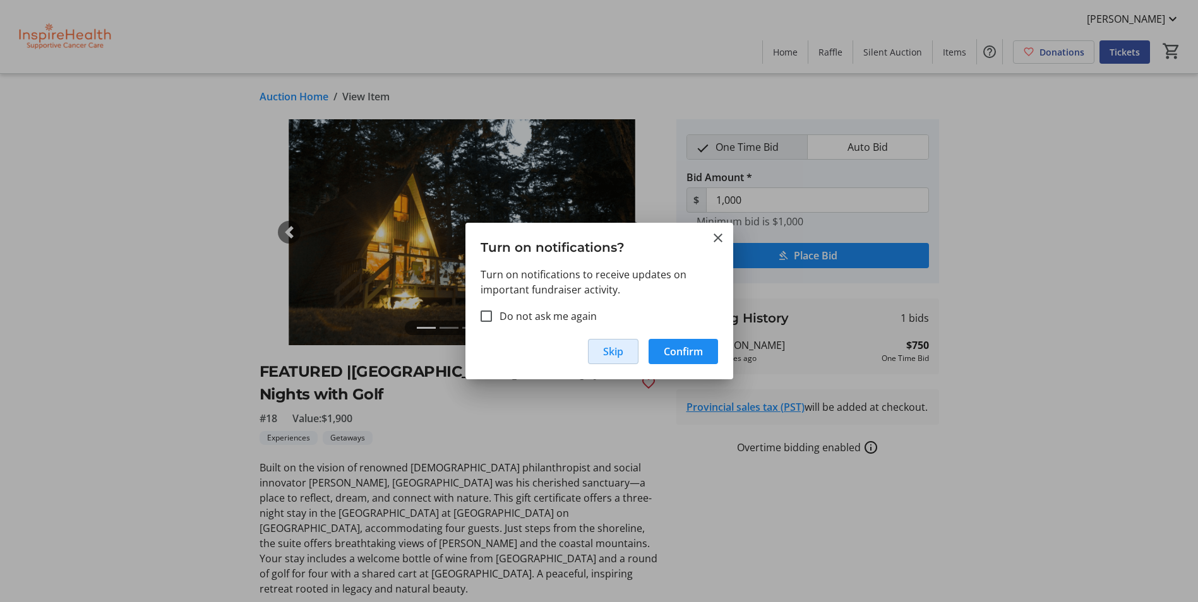
click at [611, 354] on span "Skip" at bounding box center [613, 351] width 20 height 15
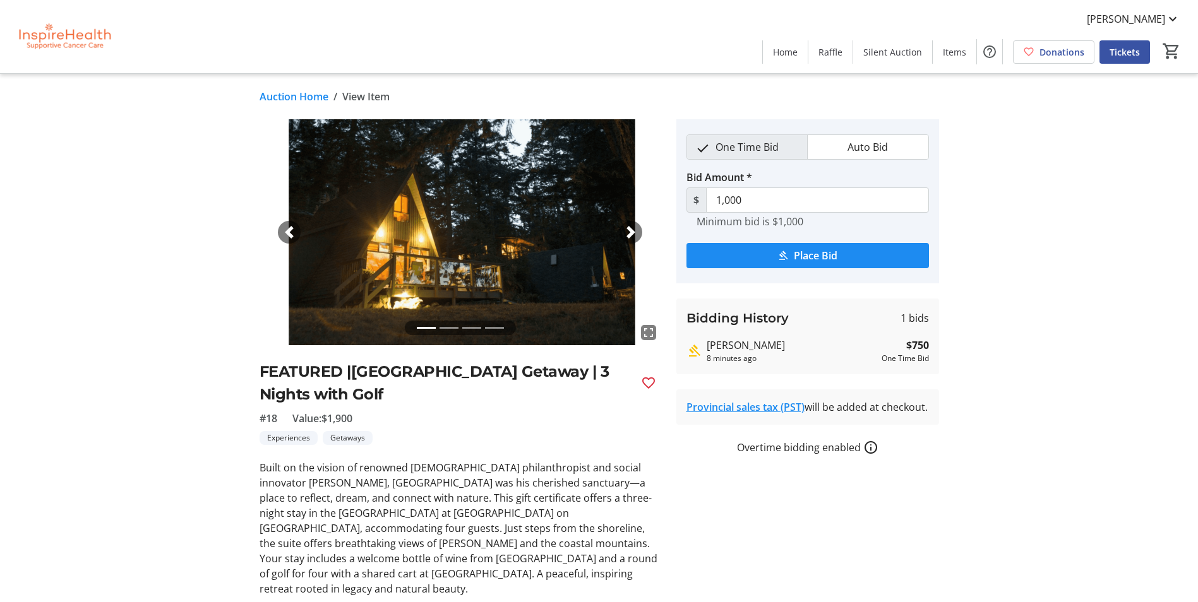
drag, startPoint x: 356, startPoint y: 373, endPoint x: 448, endPoint y: 407, distance: 97.5
click at [448, 407] on div "FEATURED |Taku Resort Beachhouse Getaway | 3 Nights with Golf #18 Value: $1,900…" at bounding box center [459, 402] width 401 height 85
drag, startPoint x: 448, startPoint y: 407, endPoint x: 366, endPoint y: 395, distance: 82.3
drag, startPoint x: 366, startPoint y: 395, endPoint x: 389, endPoint y: 378, distance: 28.4
click at [386, 378] on h2 "FEATURED |Taku Resort Beachhouse Getaway | 3 Nights with Golf" at bounding box center [444, 382] width 371 height 45
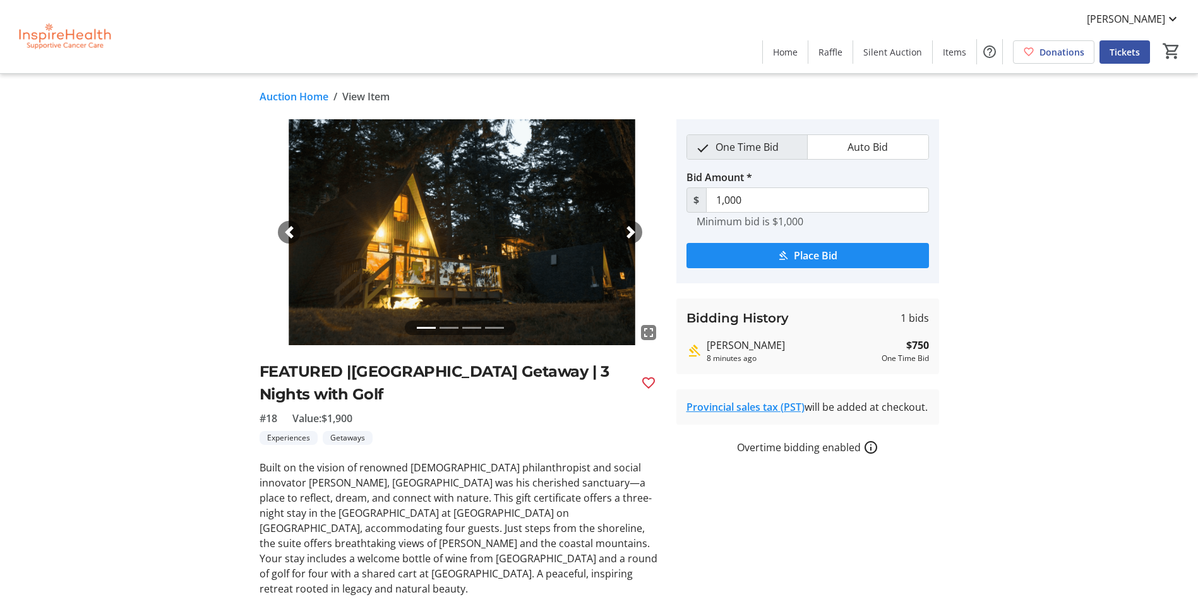
click at [397, 395] on h2 "FEATURED |Taku Resort Beachhouse Getaway | 3 Nights with Golf" at bounding box center [444, 382] width 371 height 45
drag, startPoint x: 399, startPoint y: 395, endPoint x: 355, endPoint y: 371, distance: 50.0
click at [355, 371] on h2 "FEATURED |Taku Resort Beachhouse Getaway | 3 Nights with Golf" at bounding box center [444, 382] width 371 height 45
drag, startPoint x: 355, startPoint y: 371, endPoint x: 379, endPoint y: 371, distance: 24.0
copy h2 "Taku Resort Beachhouse Getaway | 3 Nights with Golf"
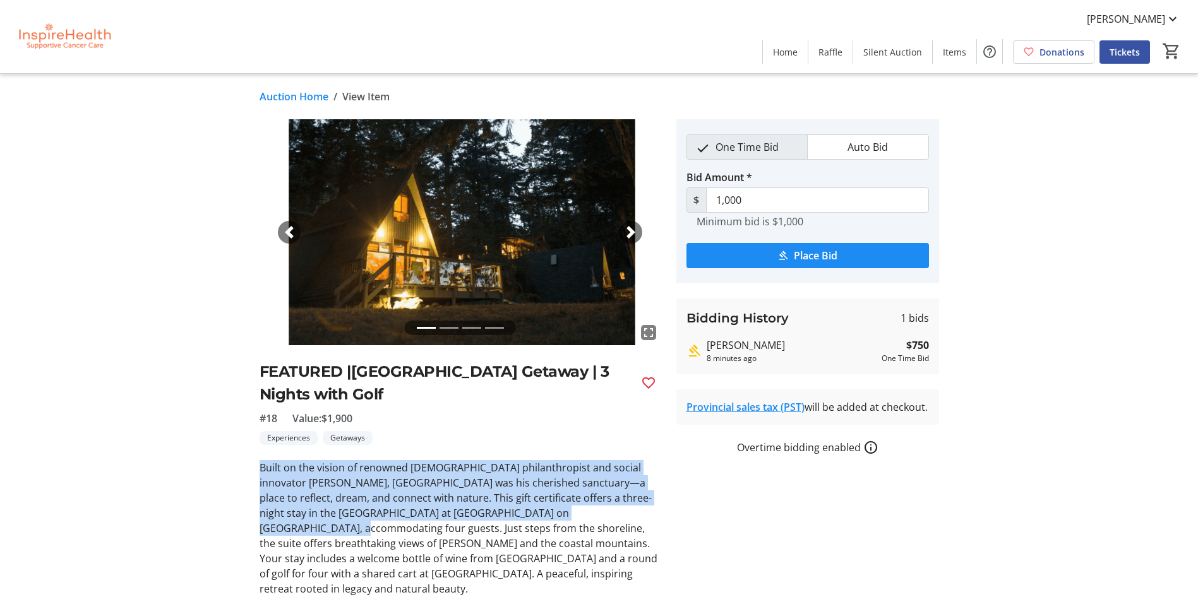
drag, startPoint x: 259, startPoint y: 471, endPoint x: 581, endPoint y: 515, distance: 324.3
click at [581, 515] on p "Built on the vision of renowned Canadian philanthropist and social innovator Mi…" at bounding box center [459, 528] width 401 height 136
click at [430, 483] on p "Built on the vision of renowned Canadian philanthropist and social innovator Mi…" at bounding box center [459, 528] width 401 height 136
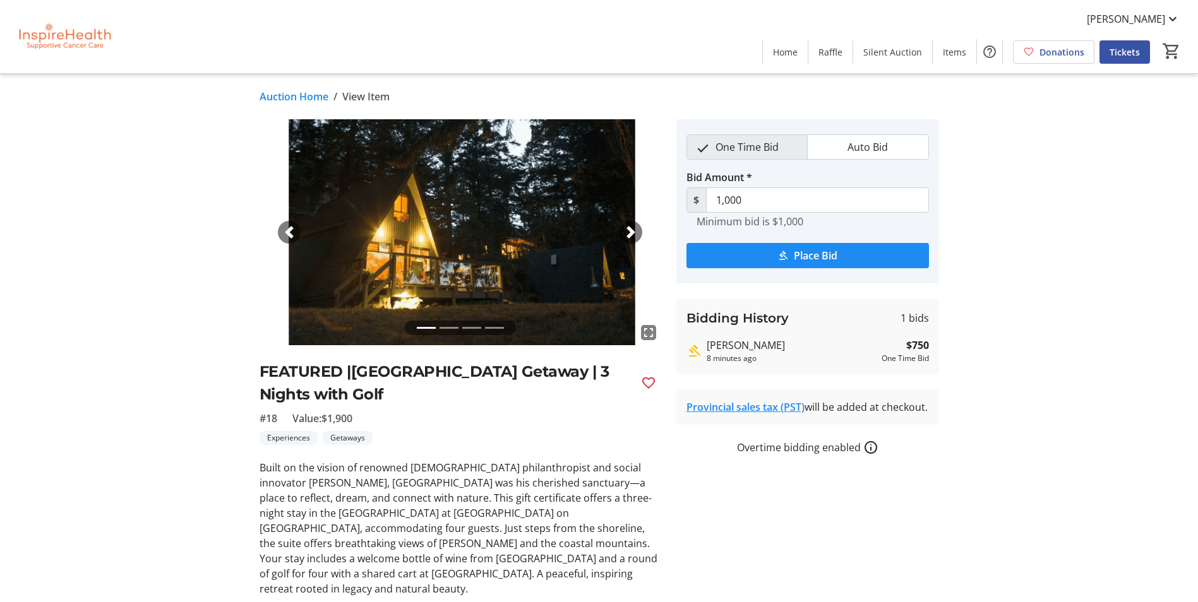
click at [260, 473] on p "Built on the vision of renowned Canadian philanthropist and social innovator Mi…" at bounding box center [459, 528] width 401 height 136
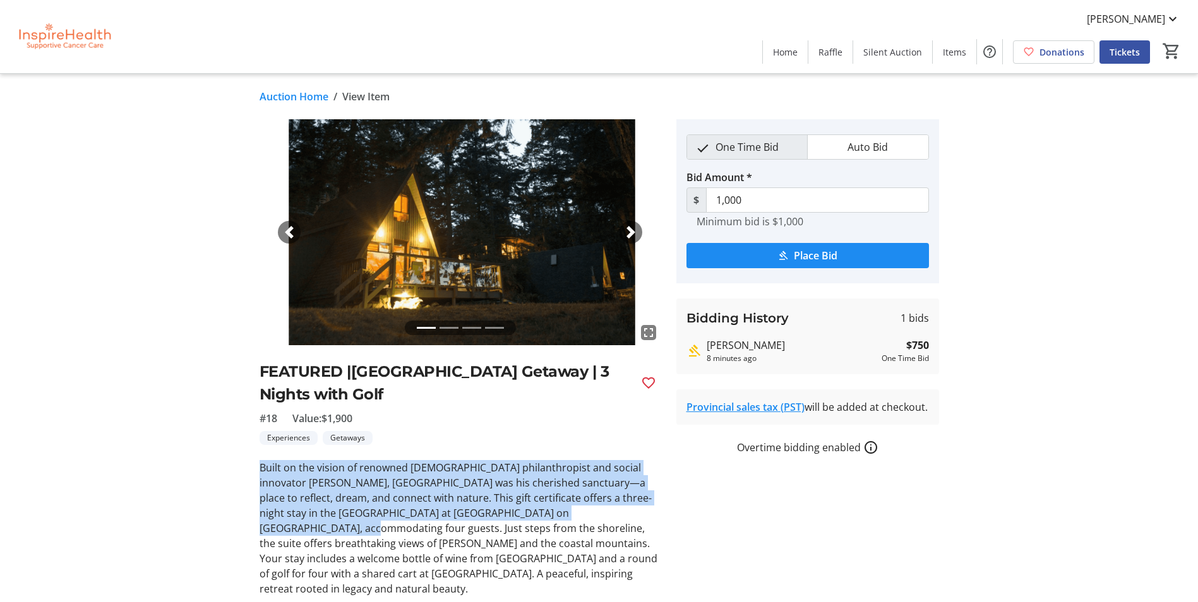
drag, startPoint x: 261, startPoint y: 469, endPoint x: 585, endPoint y: 511, distance: 326.6
click at [585, 511] on p "Built on the vision of renowned Canadian philanthropist and social innovator Mi…" at bounding box center [459, 528] width 401 height 136
drag, startPoint x: 585, startPoint y: 511, endPoint x: 535, endPoint y: 511, distance: 49.9
copy p "Built on the vision of renowned Canadian philanthropist and social innovator Mi…"
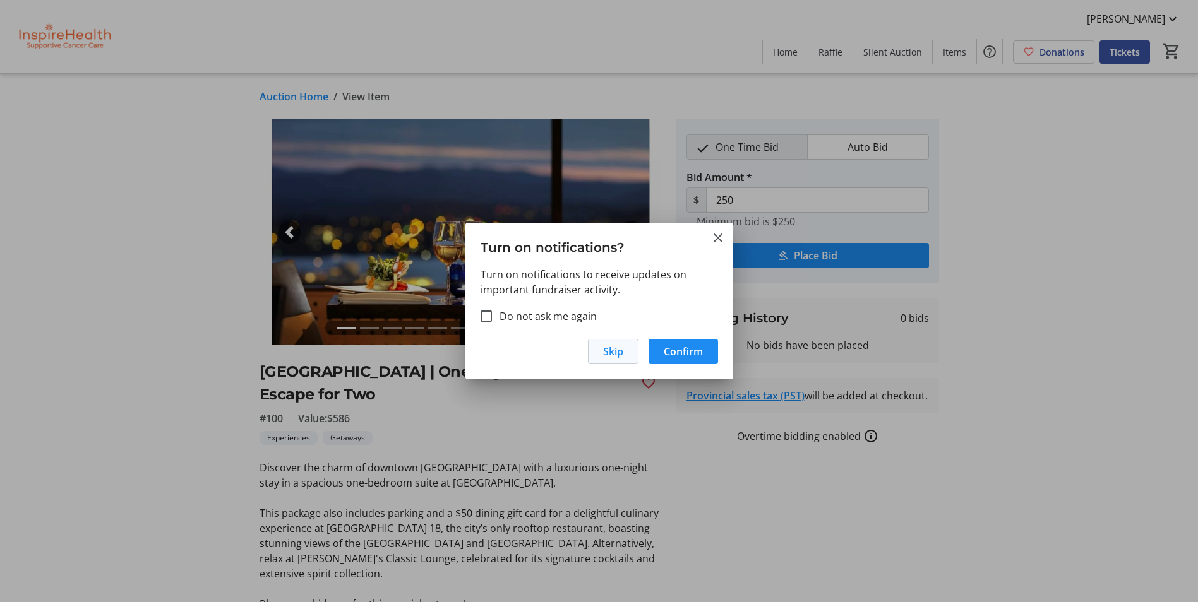
click at [616, 354] on span "Skip" at bounding box center [613, 351] width 20 height 15
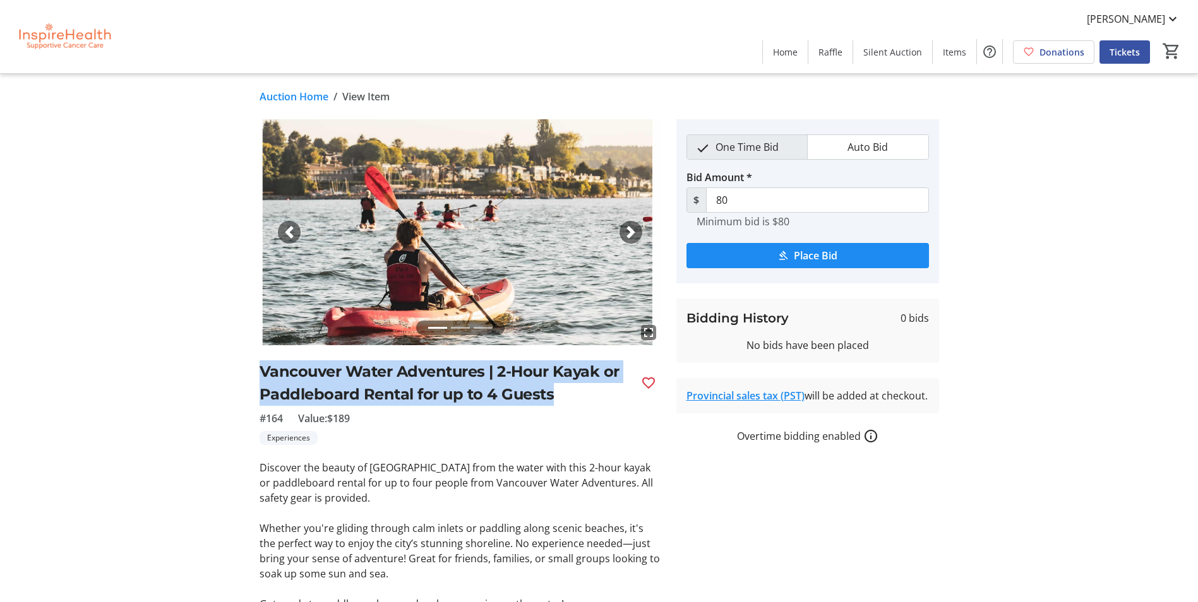
drag, startPoint x: 559, startPoint y: 393, endPoint x: 254, endPoint y: 359, distance: 307.5
click at [254, 359] on tr-auction-item-ui "fullscreen fullscreen fullscreen Previous Next Vancouver Water Adventures | 2-H…" at bounding box center [460, 419] width 417 height 601
copy h2 "Vancouver Water Adventures | 2-Hour Kayak or Paddleboard Rental for up to 4 Gue…"
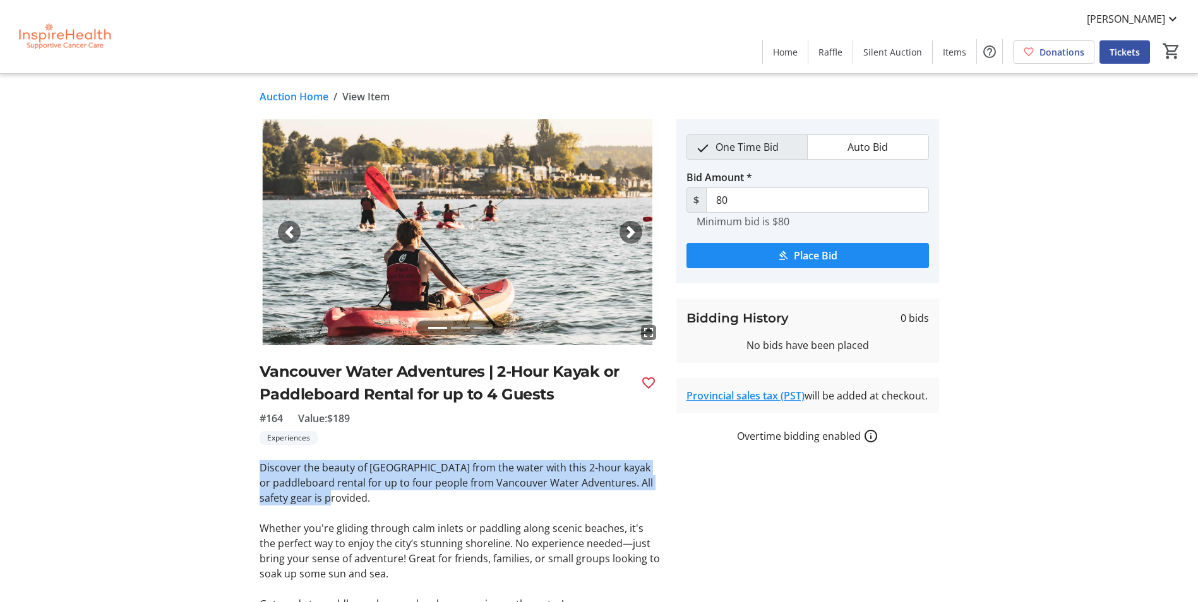
drag, startPoint x: 405, startPoint y: 501, endPoint x: 240, endPoint y: 475, distance: 166.8
click at [240, 475] on div "fullscreen fullscreen fullscreen Previous Next Vancouver Water Adventures | 2-H…" at bounding box center [598, 419] width 833 height 601
drag, startPoint x: 240, startPoint y: 475, endPoint x: 345, endPoint y: 504, distance: 109.3
copy p "Discover the beauty of Vancouver from the water with this 2-hour kayak or paddl…"
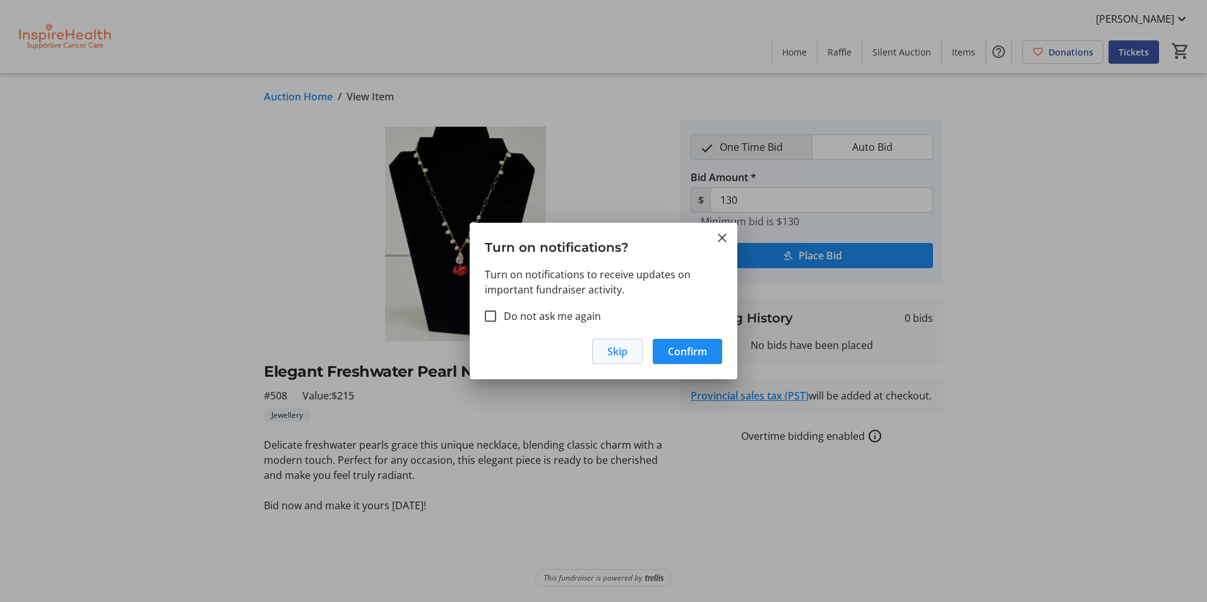
click at [609, 354] on span "Skip" at bounding box center [617, 351] width 20 height 15
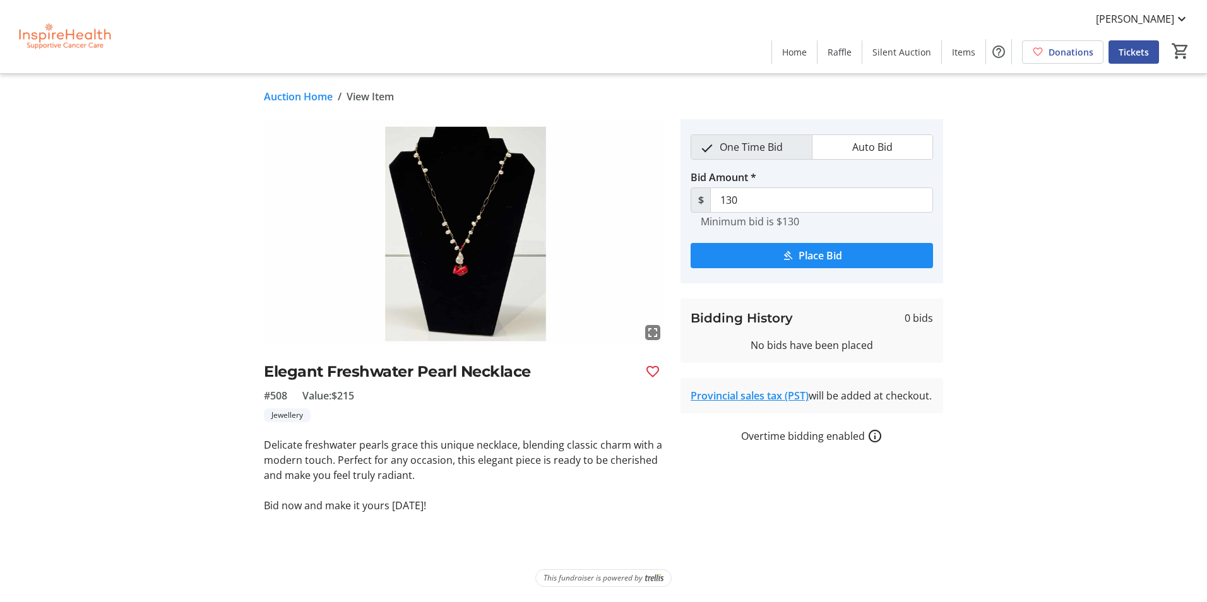
click at [429, 376] on h2 "Elegant Freshwater Pearl Necklace" at bounding box center [449, 371] width 371 height 23
click at [429, 375] on h2 "Elegant Freshwater Pearl Necklace" at bounding box center [449, 371] width 371 height 23
drag, startPoint x: 429, startPoint y: 375, endPoint x: 374, endPoint y: 376, distance: 55.6
copy div "Elegant Freshwater Pearl Necklace"
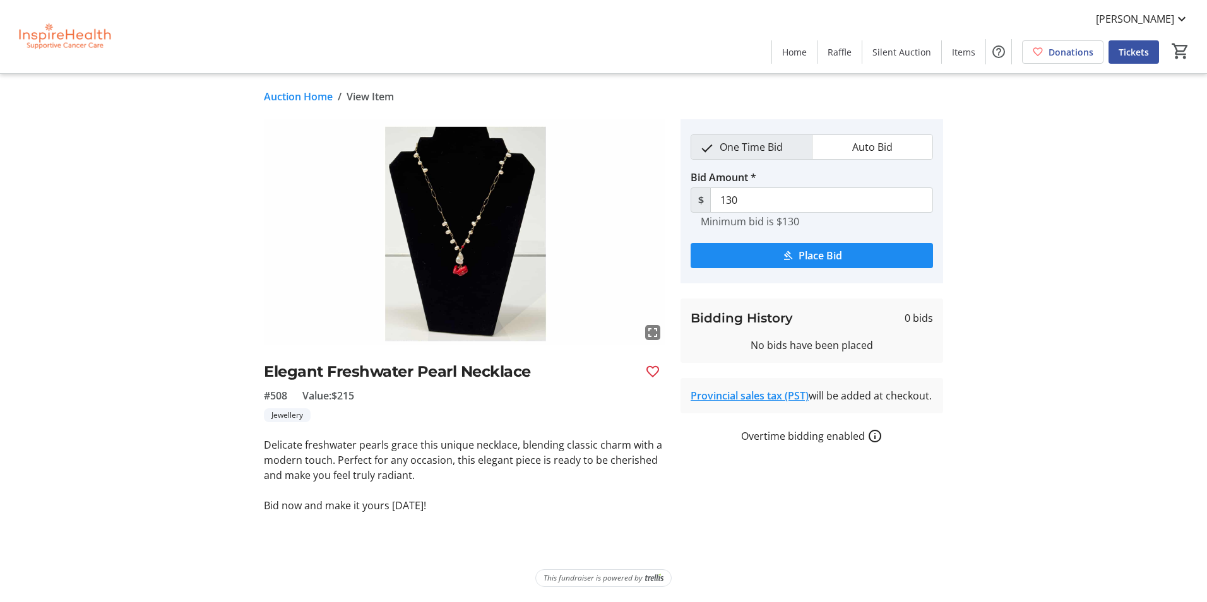
click at [335, 469] on p "Delicate freshwater pearls grace this unique necklace, blending classic charm w…" at bounding box center [464, 459] width 401 height 45
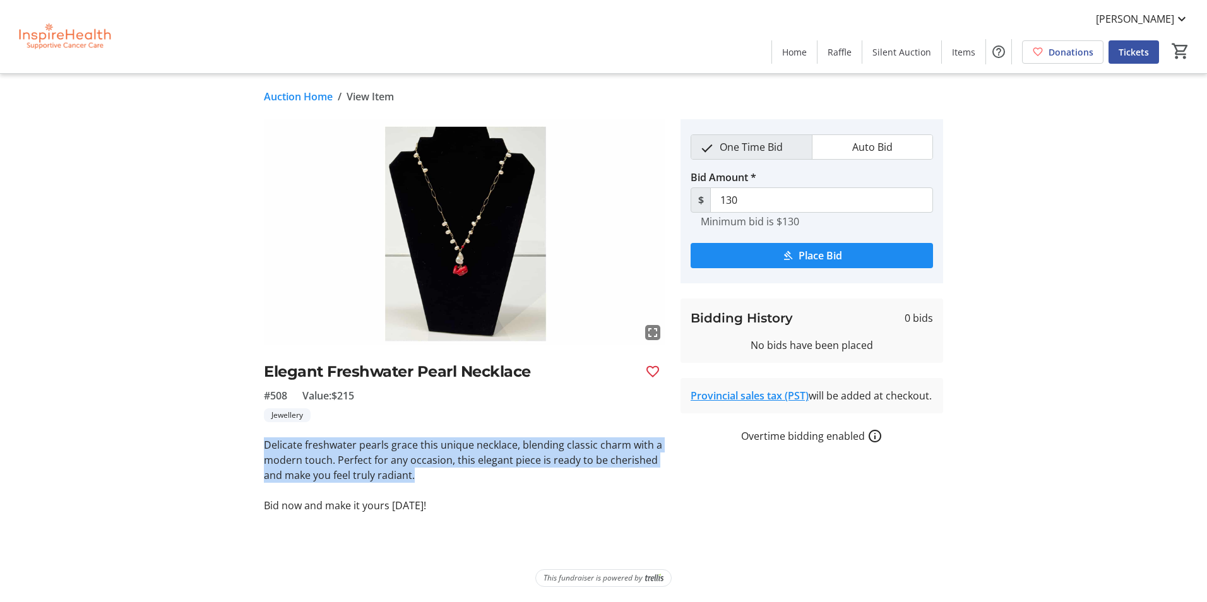
drag, startPoint x: 437, startPoint y: 470, endPoint x: 255, endPoint y: 446, distance: 184.1
click at [255, 446] on div "fullscreen Elegant Freshwater Pearl Necklace #508 Value: $215 Jewellery Delicat…" at bounding box center [603, 316] width 833 height 394
copy p "Delicate freshwater pearls grace this unique necklace, blending classic charm w…"
click at [905, 57] on span "Silent Auction" at bounding box center [901, 51] width 59 height 13
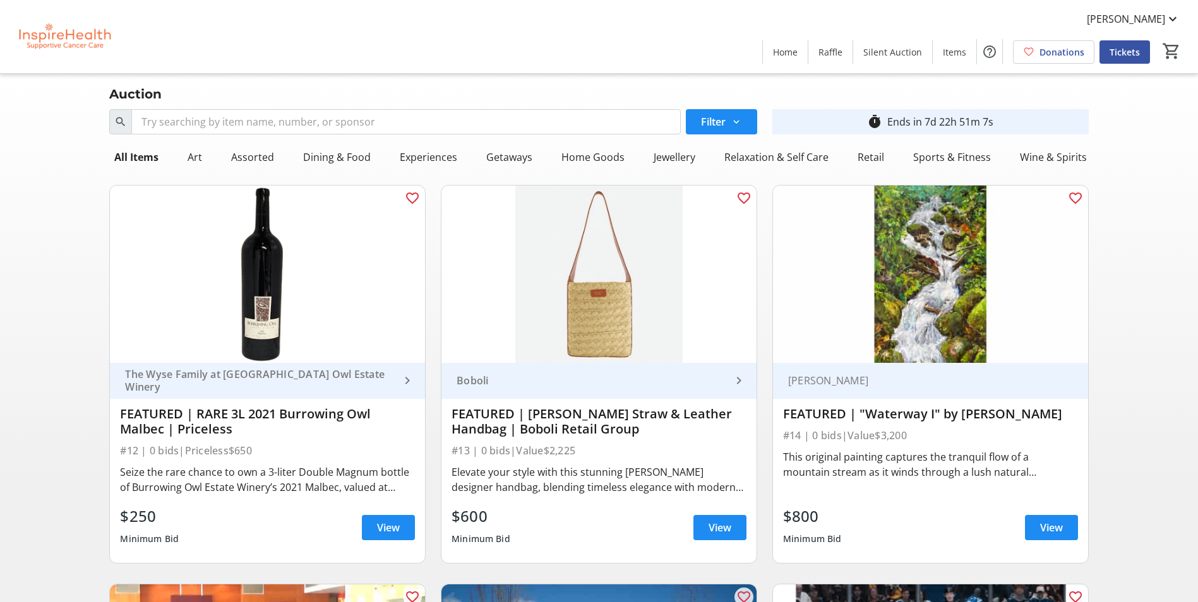
click at [66, 51] on img at bounding box center [64, 36] width 112 height 63
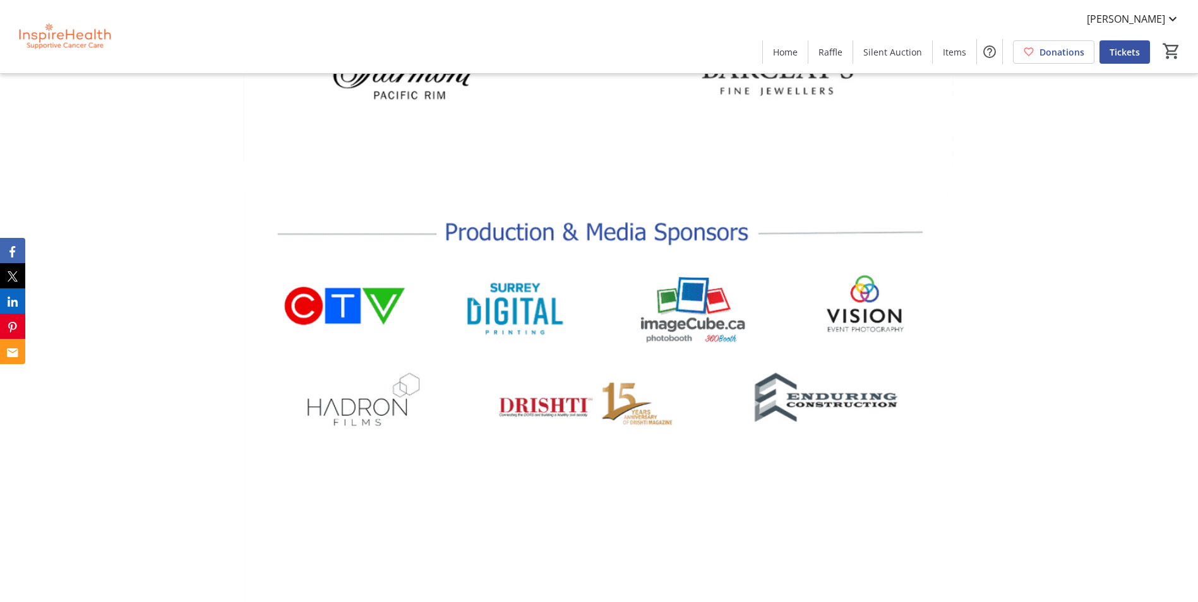
scroll to position [4482, 0]
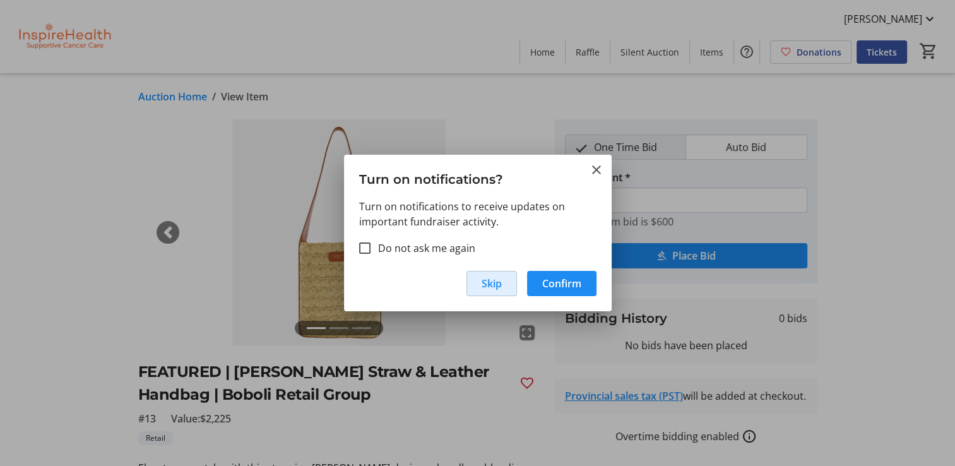
click at [509, 278] on span "button" at bounding box center [491, 283] width 49 height 30
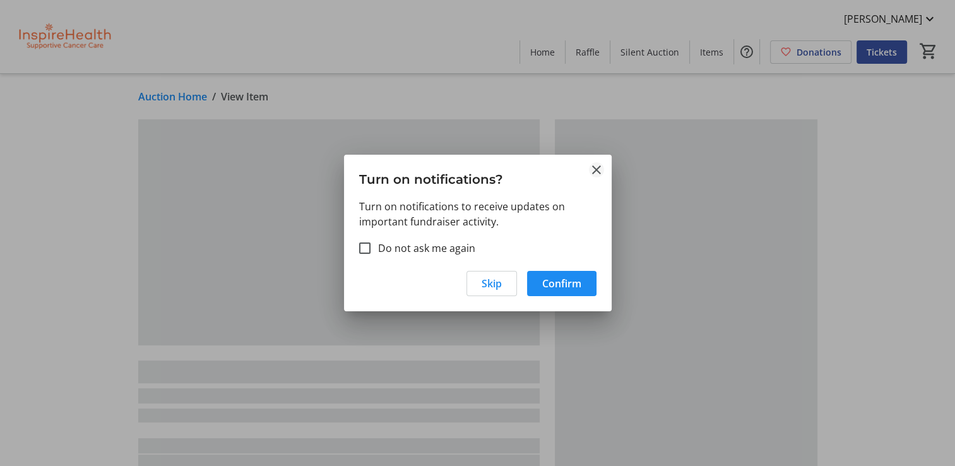
click at [592, 169] on mat-icon "Close" at bounding box center [596, 169] width 15 height 15
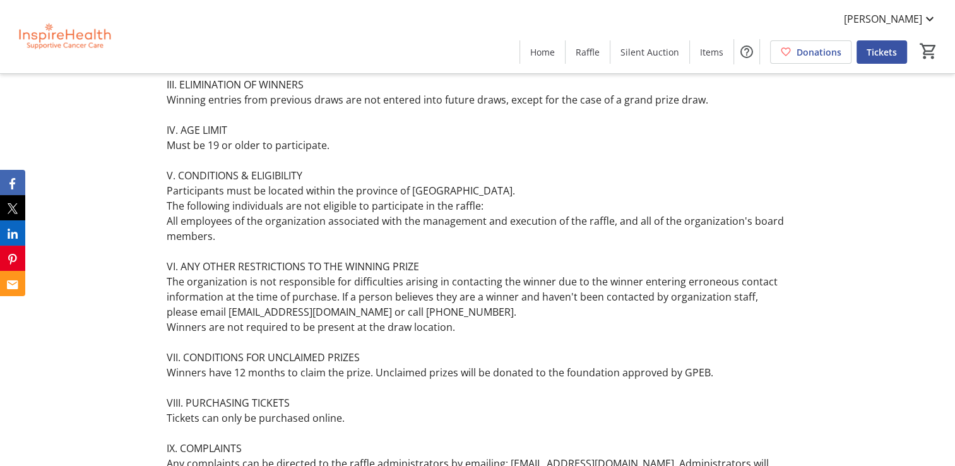
scroll to position [4987, 0]
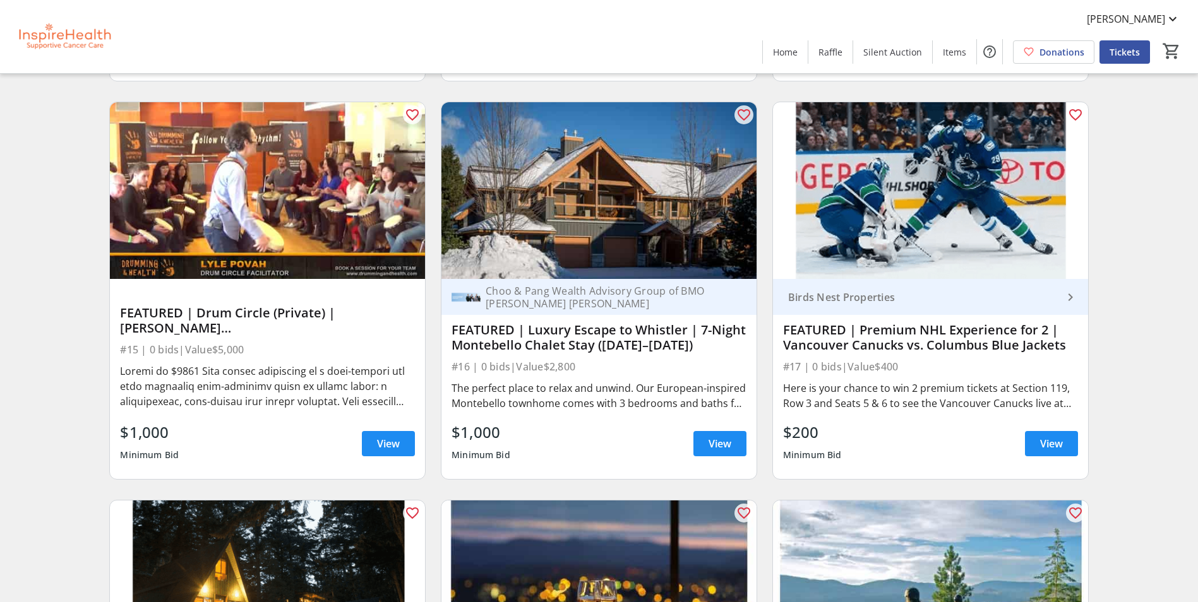
scroll to position [505, 0]
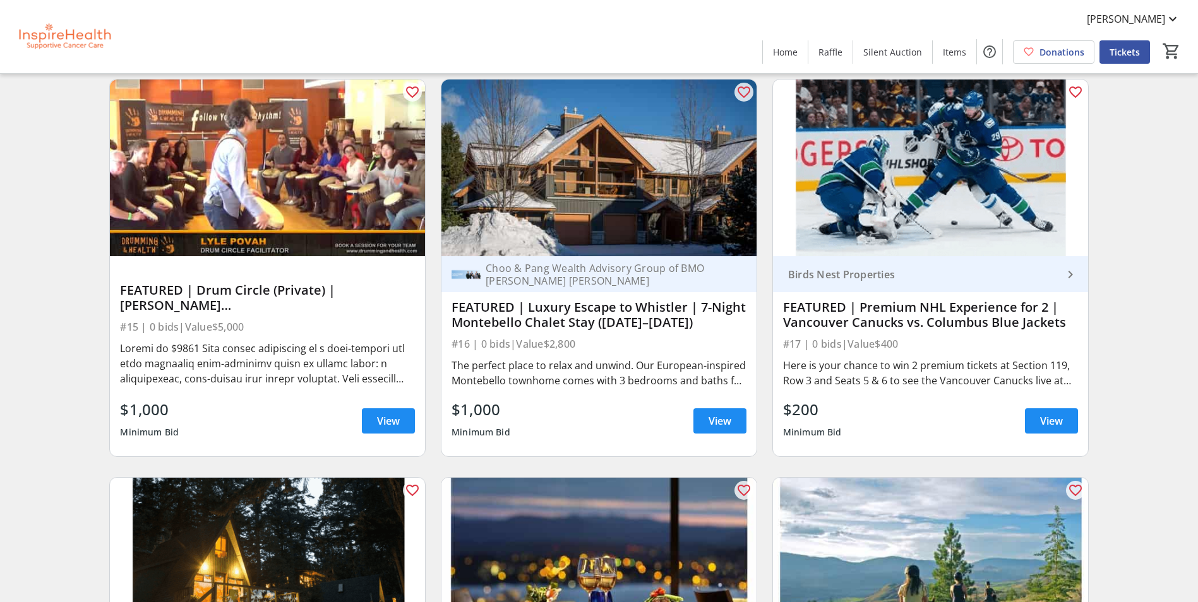
drag, startPoint x: 706, startPoint y: 321, endPoint x: 530, endPoint y: 314, distance: 176.9
click at [530, 314] on div "FEATURED | Luxury Escape to Whistler | 7-Night Montebello Chalet Stay ([DATE]–[…" at bounding box center [598, 315] width 295 height 30
drag, startPoint x: 530, startPoint y: 314, endPoint x: 598, endPoint y: 320, distance: 68.4
copy div "Luxury Escape to Whistler | 7-Night Montebello Chalet Stay ([DATE]–[DATE])"
click at [59, 234] on div "Search Filter timer_outline Ends in 7d 22h 42m 21s All Items Art Assorted Dinin…" at bounding box center [599, 430] width 1192 height 1663
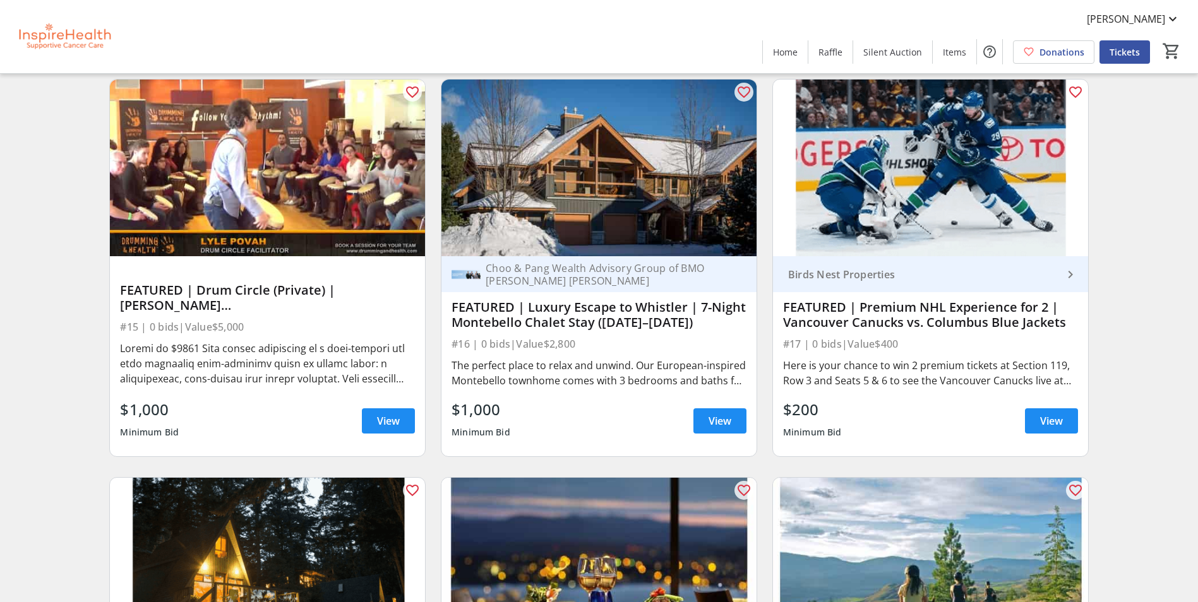
click at [941, 324] on div "FEATURED | Premium NHL Experience for 2 | Vancouver Canucks vs. Columbus Blue J…" at bounding box center [930, 315] width 295 height 30
drag, startPoint x: 1062, startPoint y: 325, endPoint x: 861, endPoint y: 310, distance: 201.3
click at [861, 310] on div "FEATURED | Premium NHL Experience for 2 | Vancouver Canucks vs. Columbus Blue J…" at bounding box center [930, 315] width 295 height 30
drag, startPoint x: 861, startPoint y: 310, endPoint x: 901, endPoint y: 314, distance: 40.0
copy div "Premium NHL Experience for 2 | Vancouver Canucks vs. Columbus Blue Jackets"
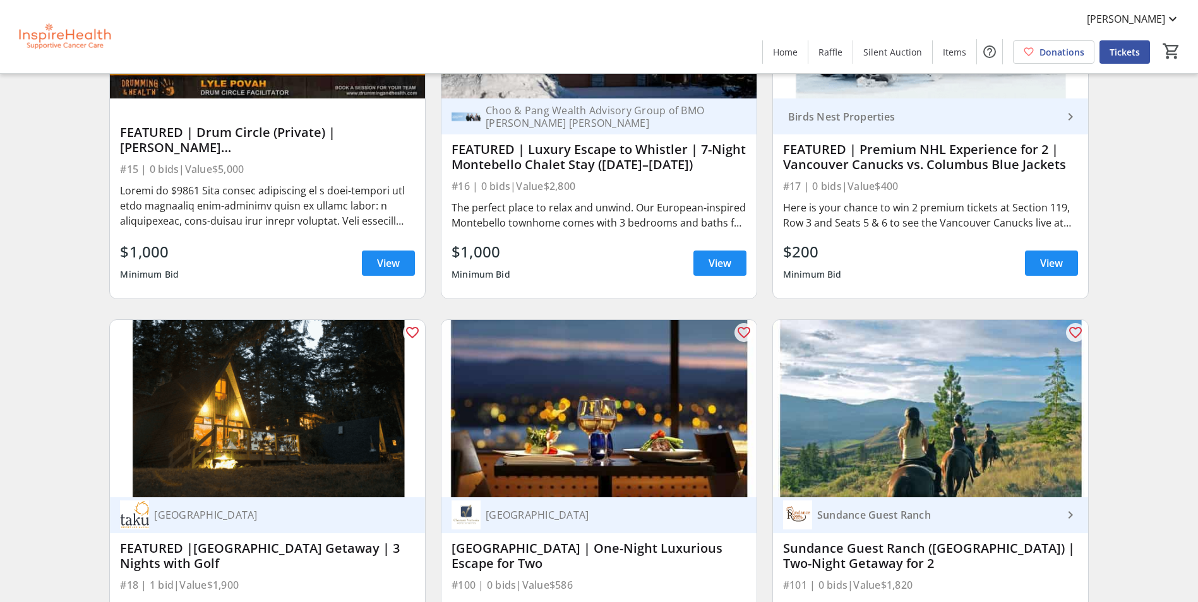
scroll to position [821, 0]
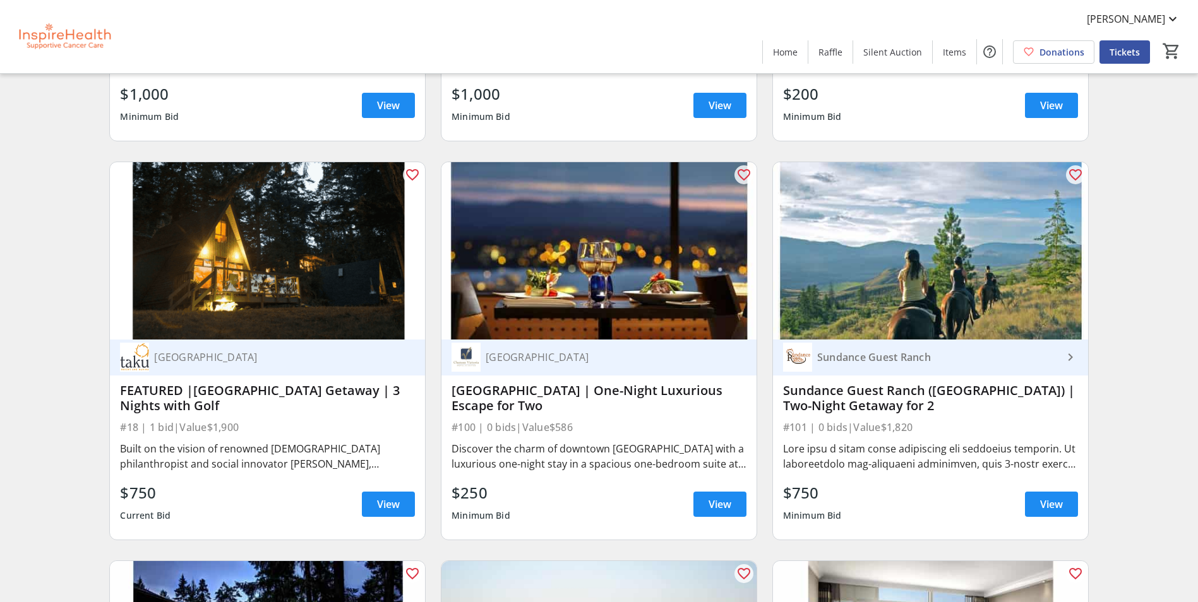
drag, startPoint x: 197, startPoint y: 389, endPoint x: 238, endPoint y: 403, distance: 43.3
click at [238, 403] on div "FEATURED |[GEOGRAPHIC_DATA] Getaway | 3 Nights with Golf" at bounding box center [267, 398] width 295 height 30
drag, startPoint x: 238, startPoint y: 403, endPoint x: 212, endPoint y: 409, distance: 26.5
copy div "[GEOGRAPHIC_DATA] Getaway | 3 Nights with Golf"
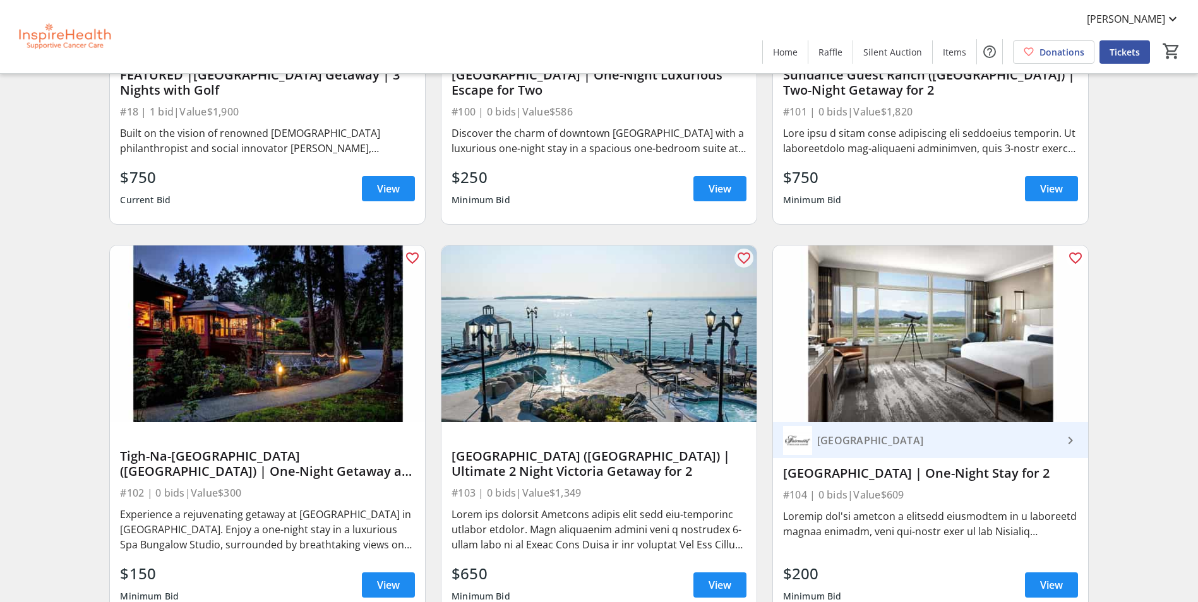
scroll to position [1199, 0]
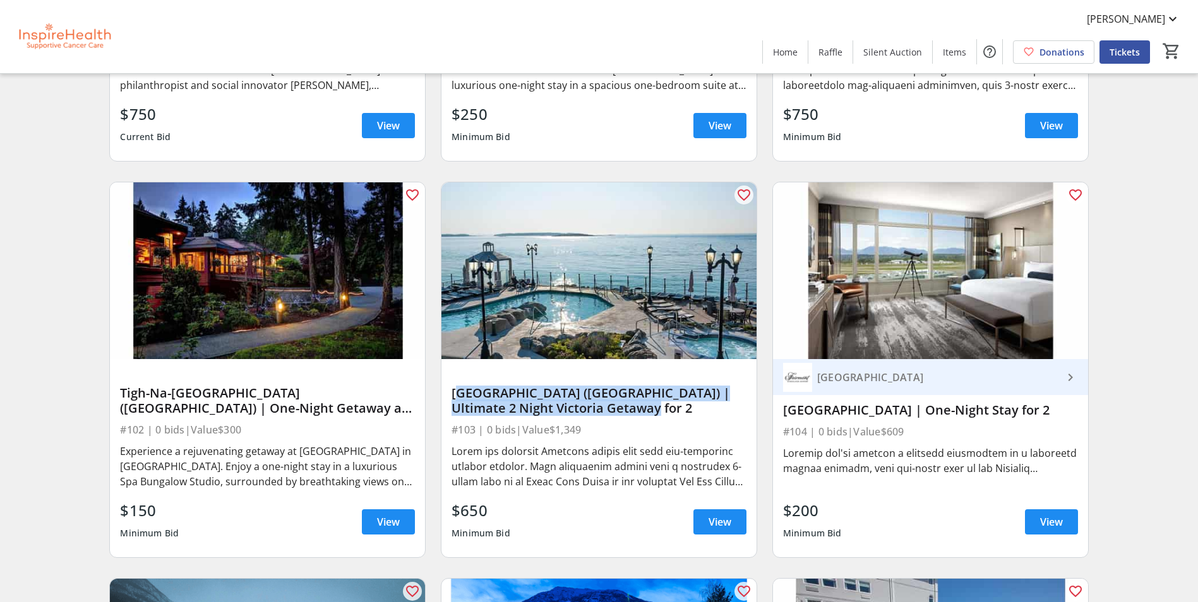
drag, startPoint x: 642, startPoint y: 415, endPoint x: 453, endPoint y: 398, distance: 189.5
click at [453, 398] on div "[GEOGRAPHIC_DATA] ([GEOGRAPHIC_DATA]) | Ultimate 2 Night Victoria Getaway for 2" at bounding box center [598, 401] width 295 height 30
drag, startPoint x: 453, startPoint y: 398, endPoint x: 549, endPoint y: 405, distance: 96.2
copy div "[GEOGRAPHIC_DATA] ([GEOGRAPHIC_DATA]) | Ultimate 2 Night Victoria Getaway for 2"
